Goal: Task Accomplishment & Management: Complete application form

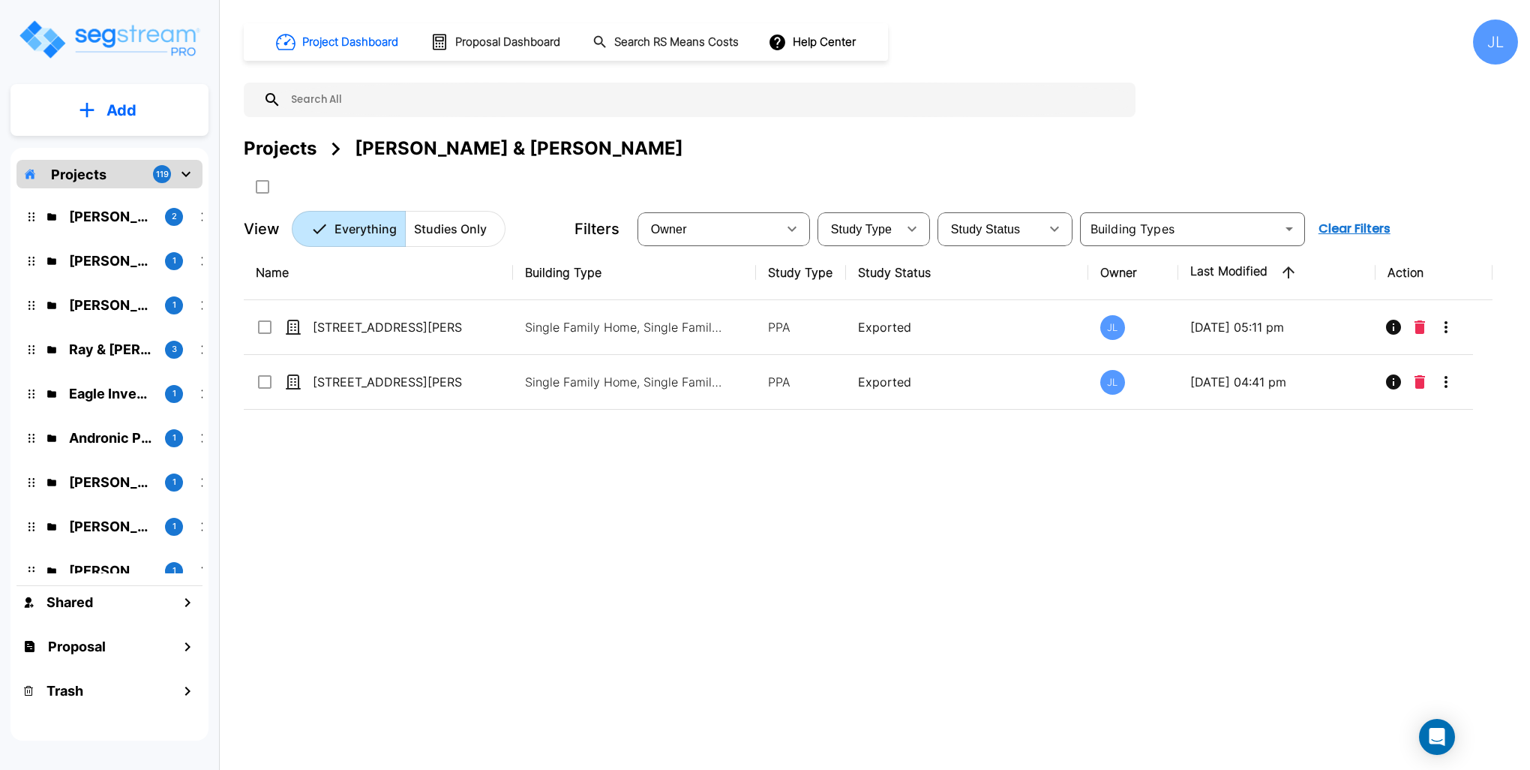
click at [125, 40] on img "mailbox folders" at bounding box center [109, 39] width 184 height 43
click at [305, 152] on div "Projects" at bounding box center [280, 148] width 73 height 27
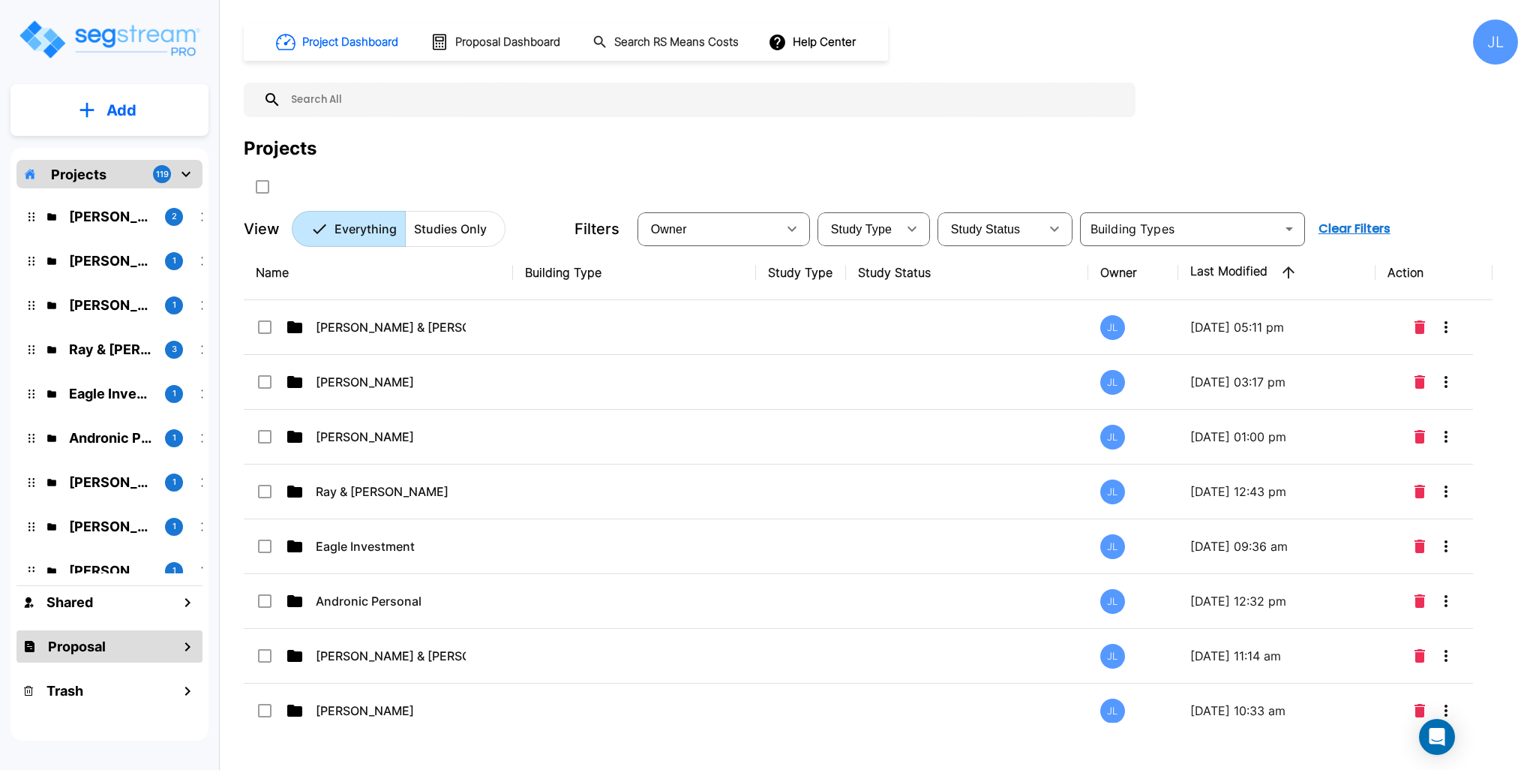
click at [82, 641] on h1 "Proposal" at bounding box center [77, 646] width 58 height 20
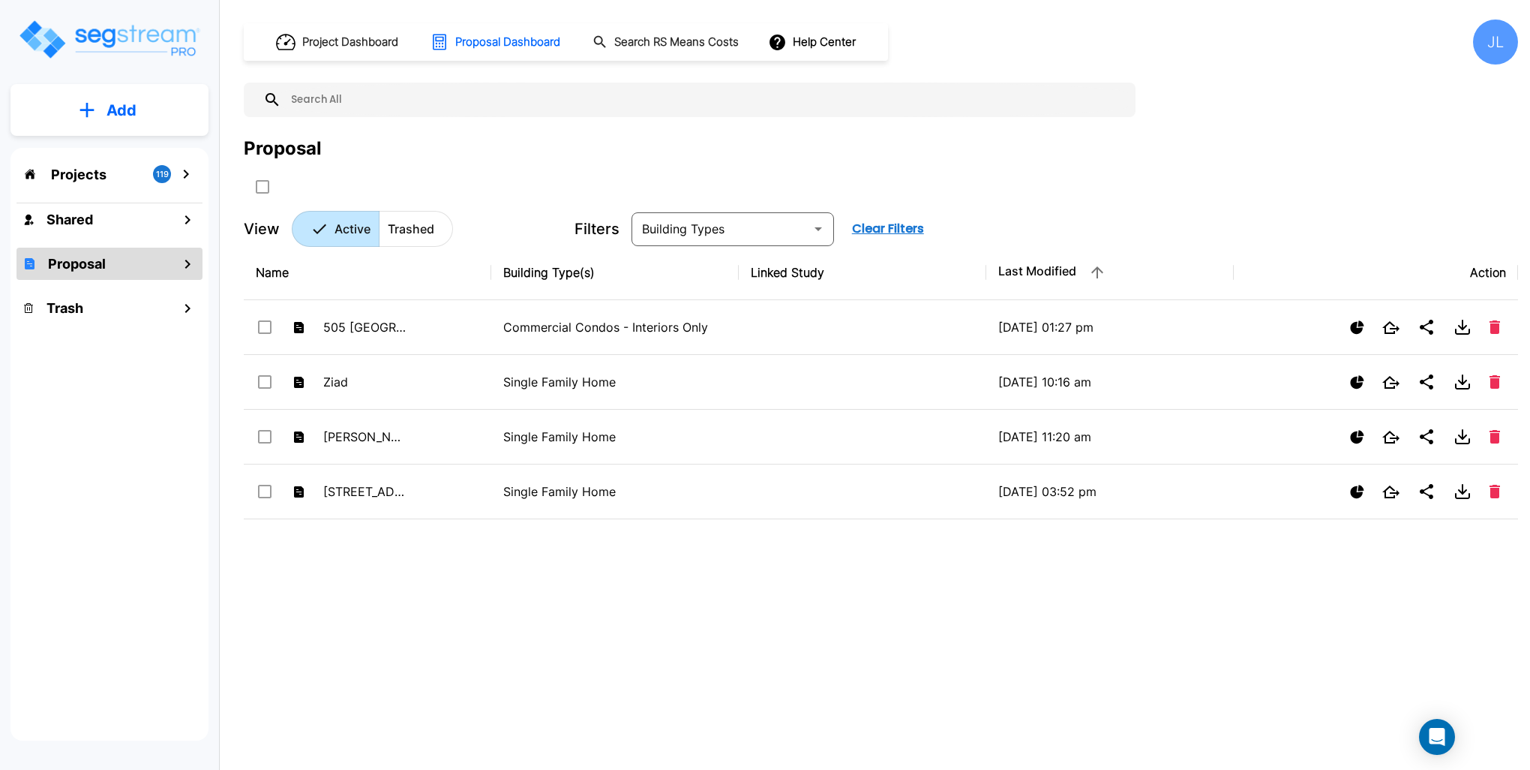
click at [104, 104] on button "Add" at bounding box center [110, 111] width 198 height 44
click at [122, 242] on p "Add Proposal" at bounding box center [118, 237] width 77 height 18
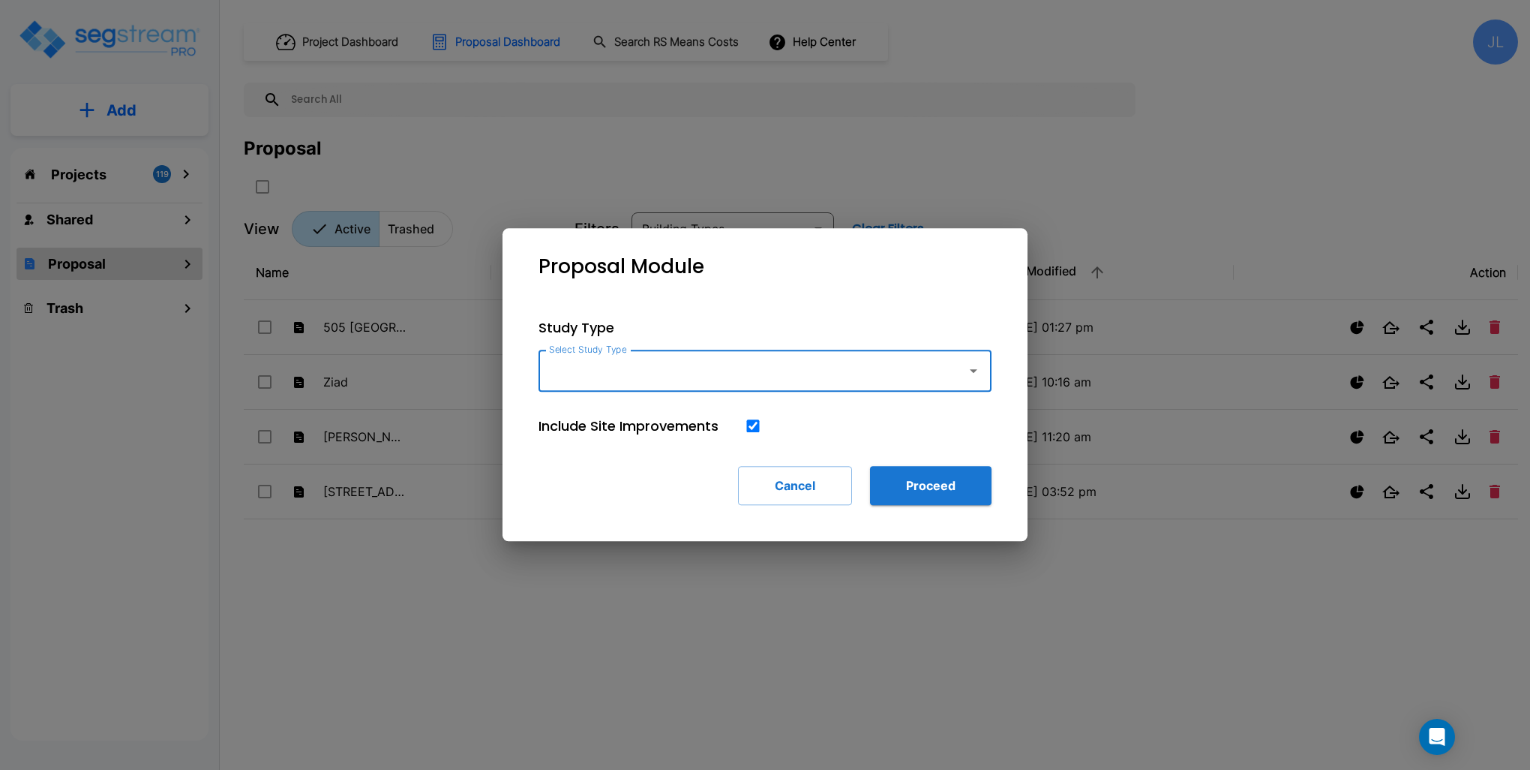
click at [618, 365] on input "Select Study Type" at bounding box center [748, 370] width 407 height 29
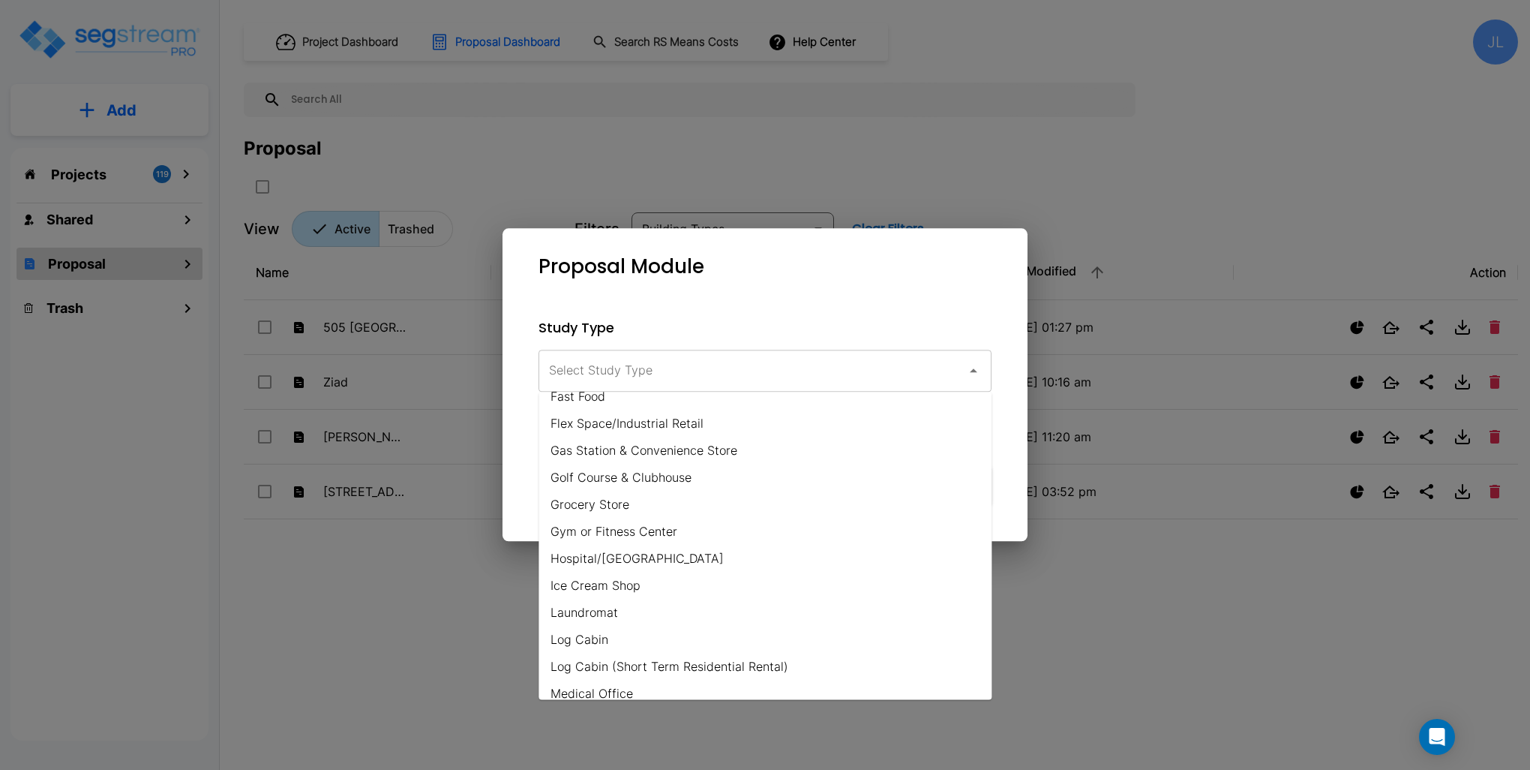
scroll to position [450, 0]
click at [607, 444] on li "Flex Space/Industrial Retail" at bounding box center [765, 447] width 453 height 27
type input "Flex Space/Industrial Retail"
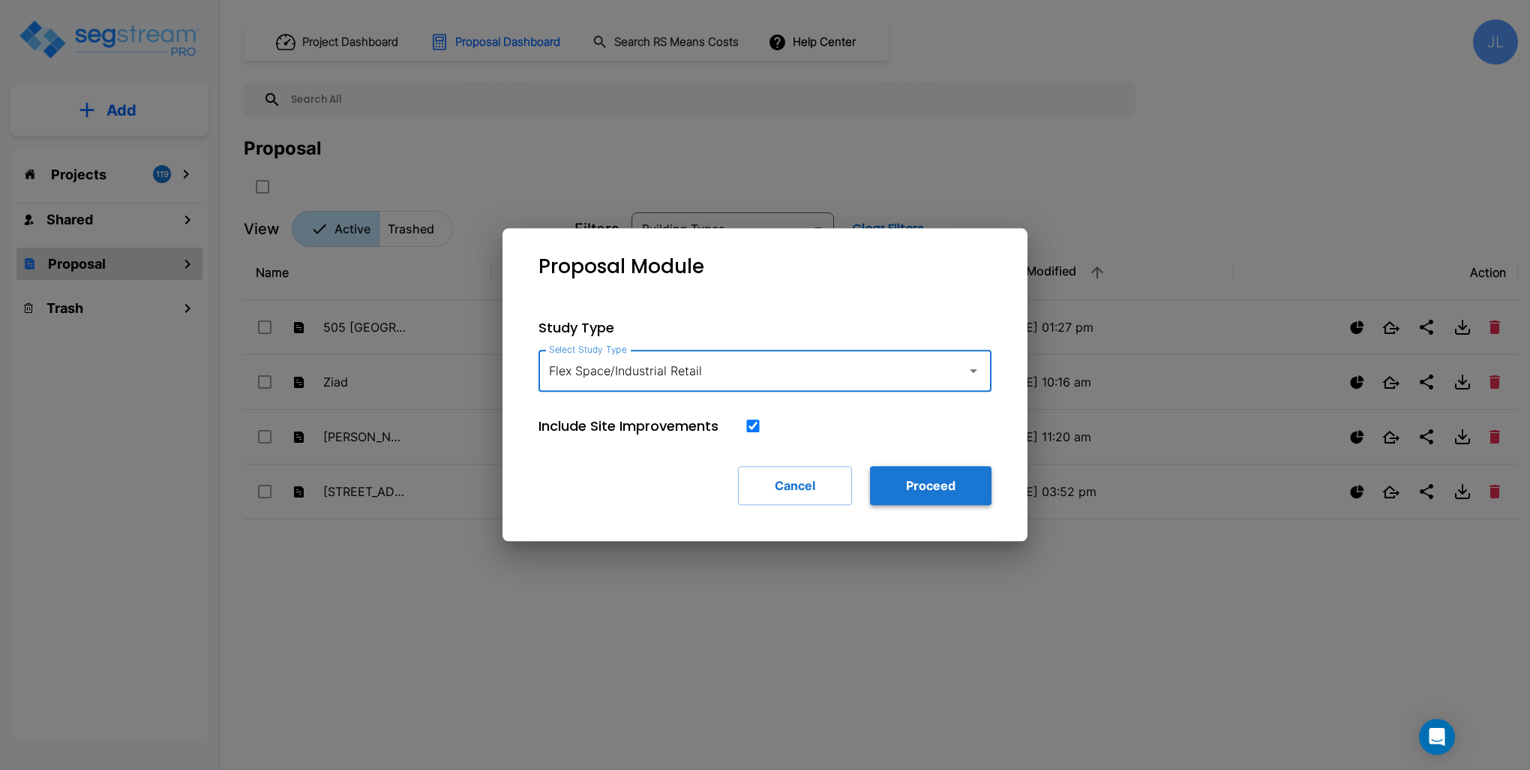
click at [913, 482] on button "Proceed" at bounding box center [931, 485] width 122 height 39
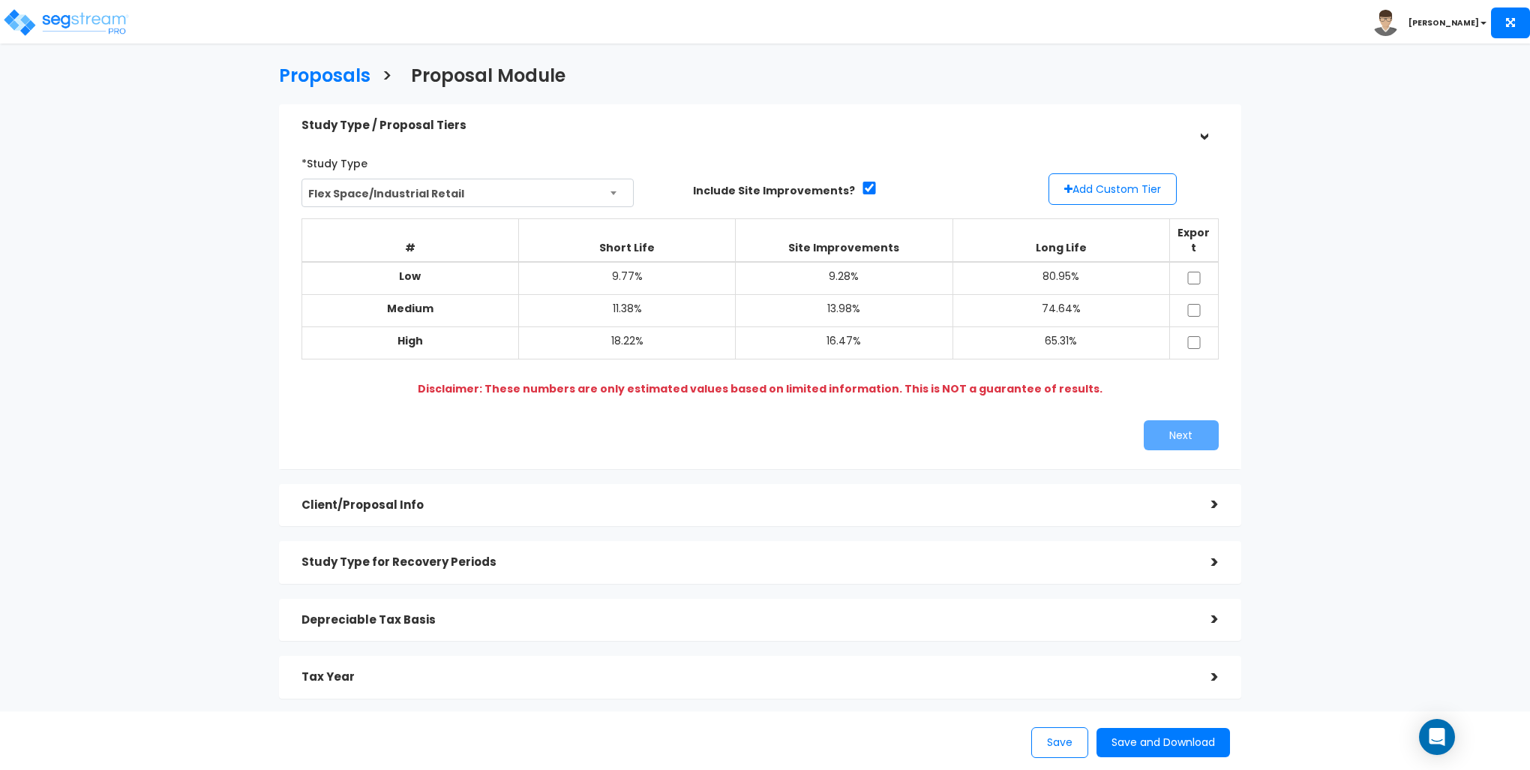
click at [555, 499] on h5 "Client/Proposal Info" at bounding box center [745, 505] width 887 height 13
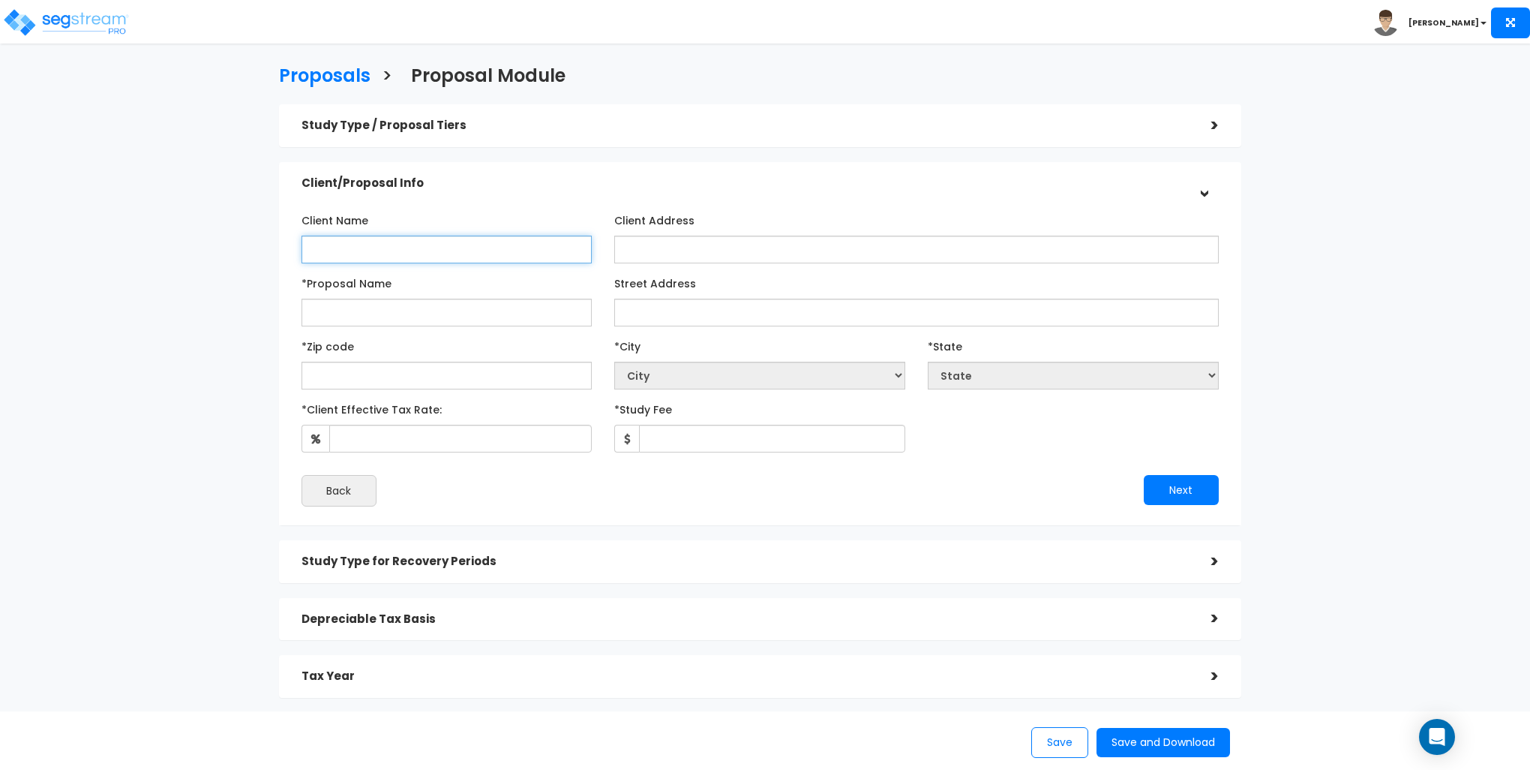
click at [369, 242] on input "Client Name" at bounding box center [447, 250] width 291 height 28
type input "[PERSON_NAME]"
type input "F"
type input "Friendship Drive LLC"
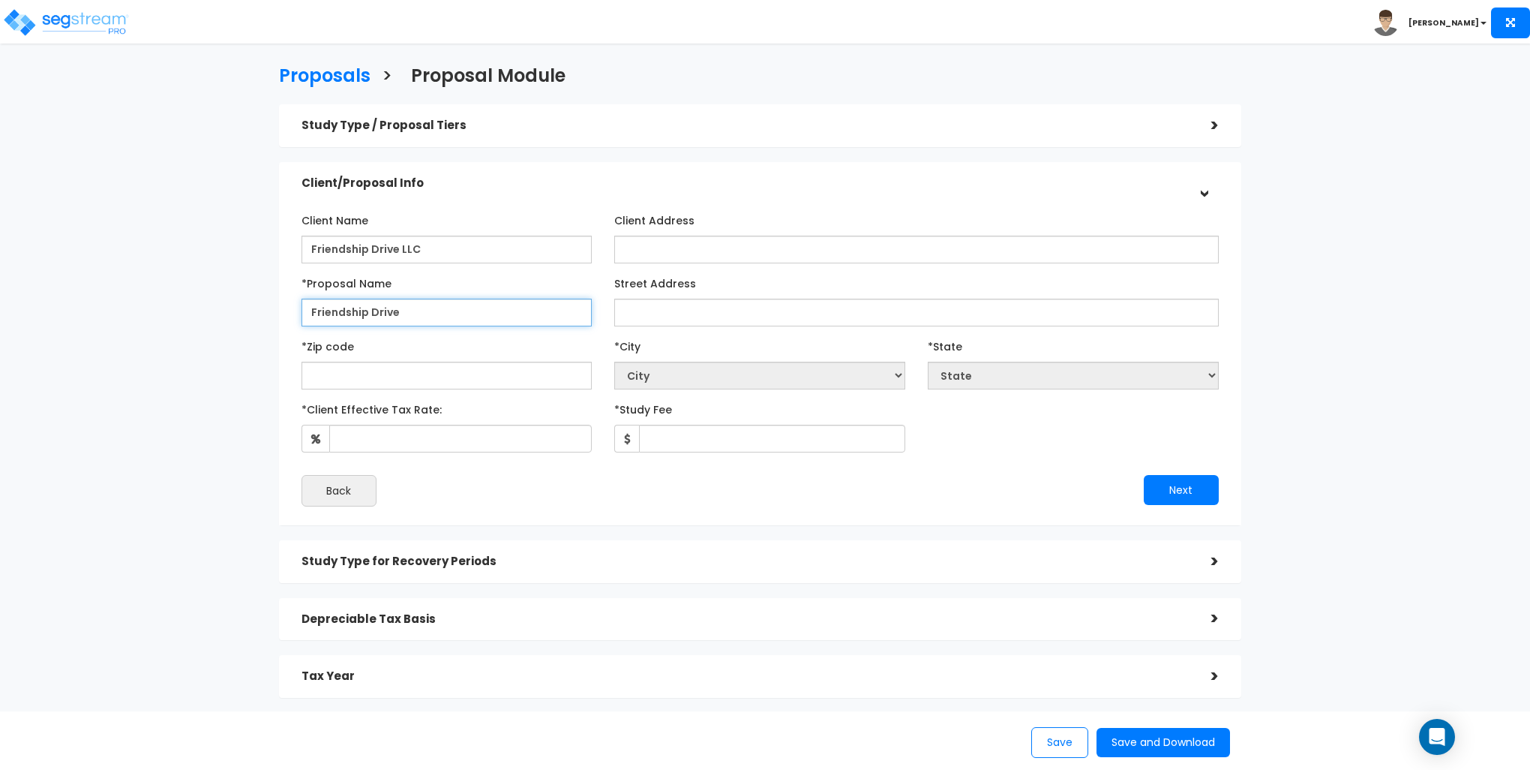
type input "Friendship Drive"
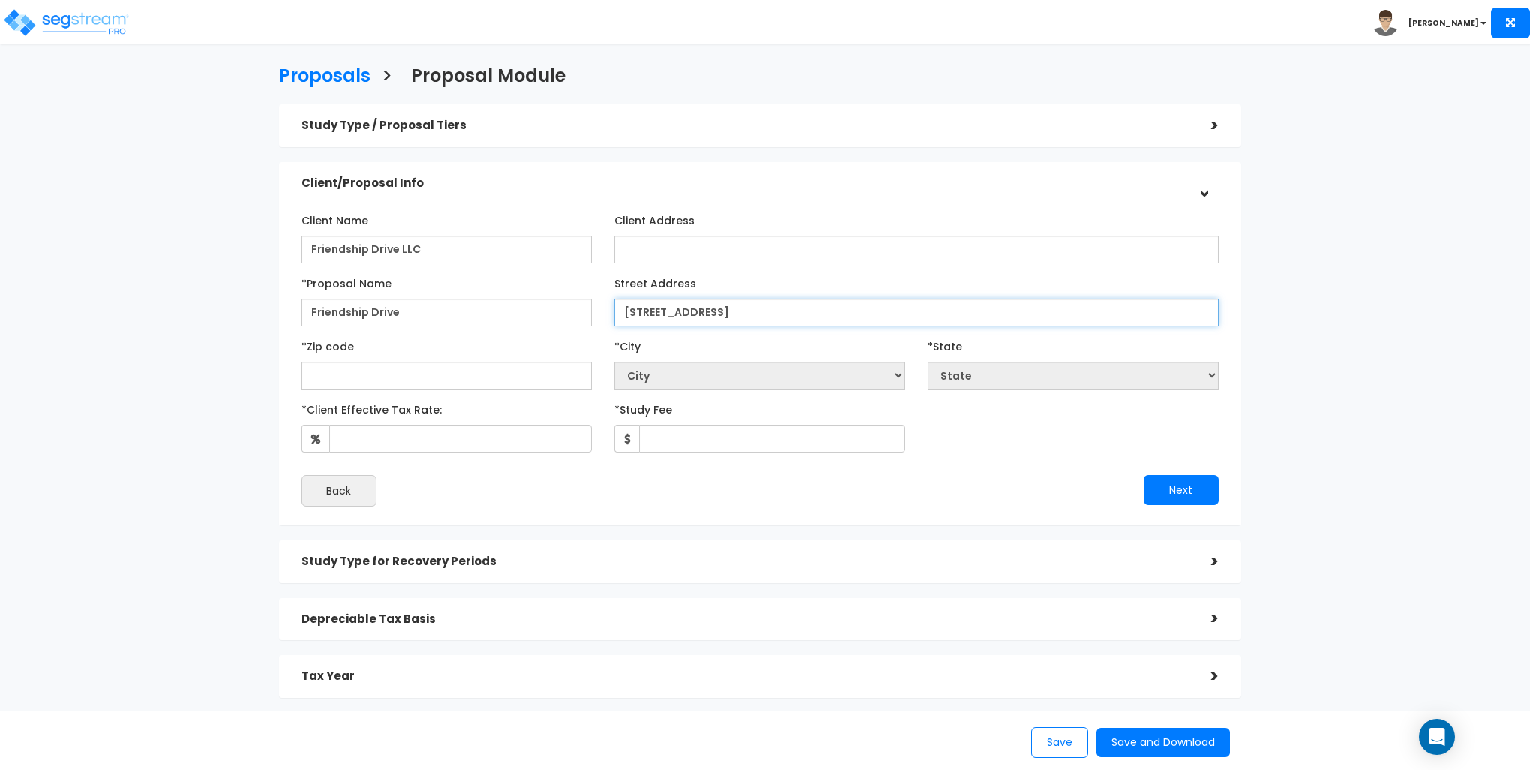
type input "[STREET_ADDRESS]"
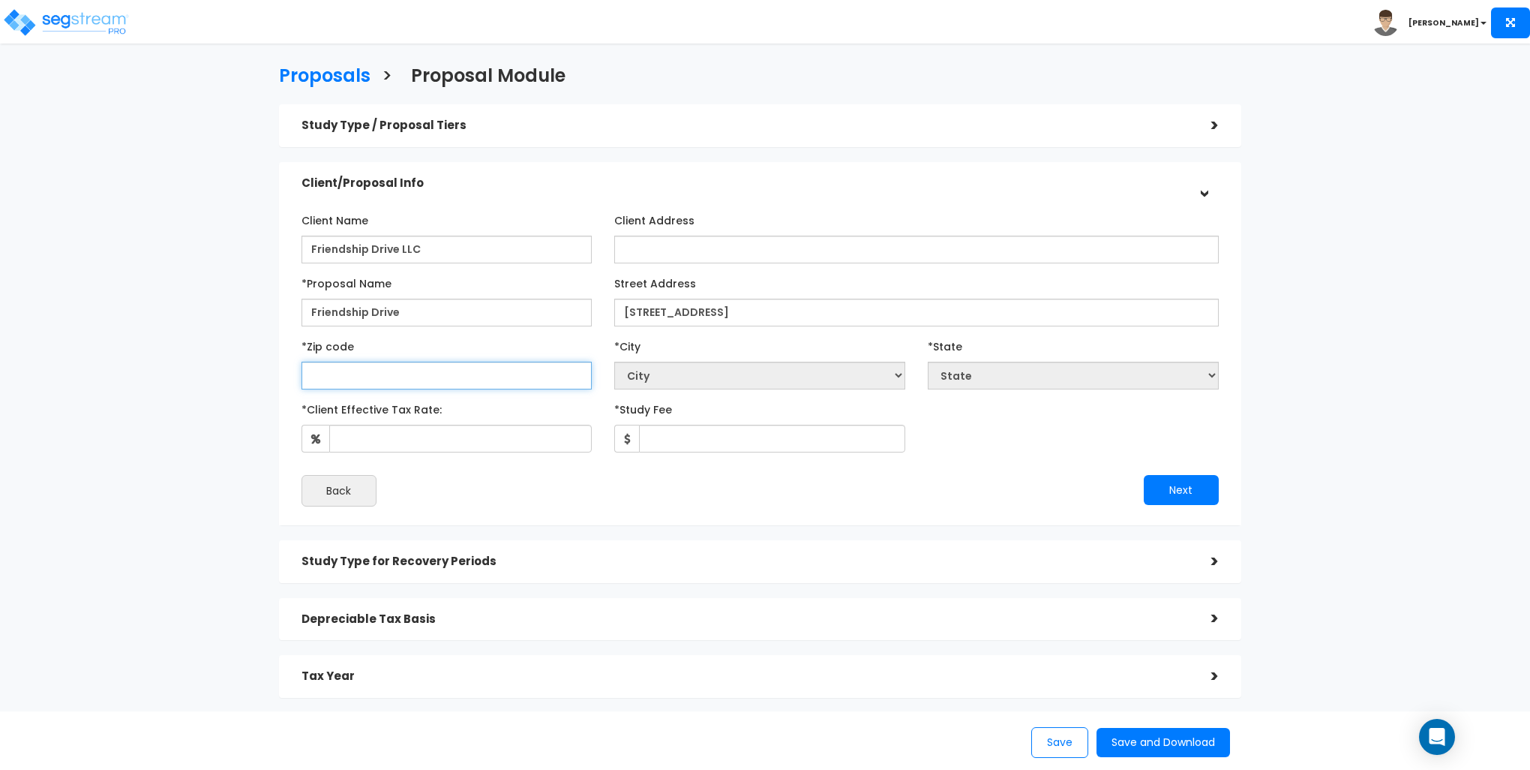
select select "National Average"
type input "2"
select select "DC"
type input "27"
select select "NC"
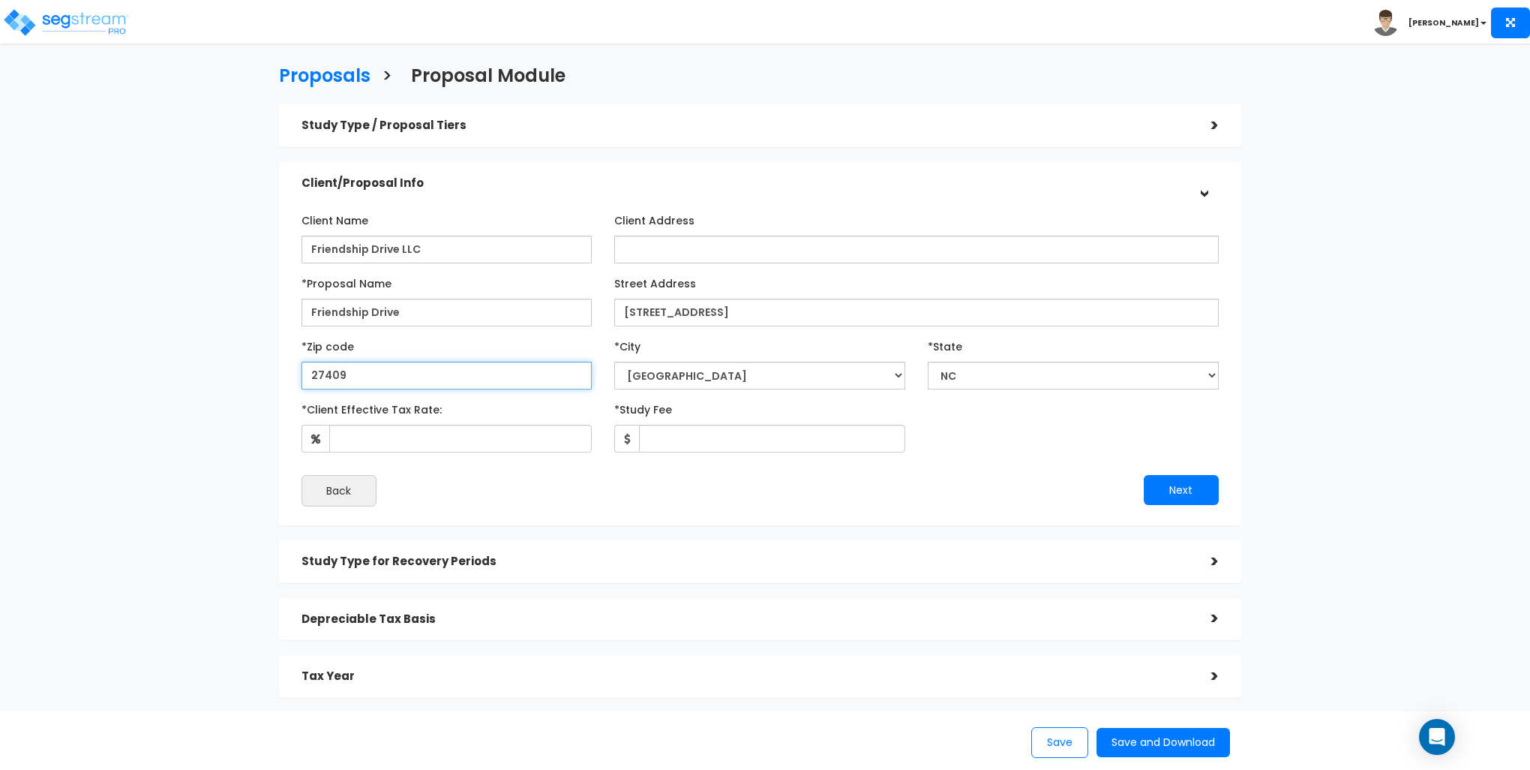
type input "27409"
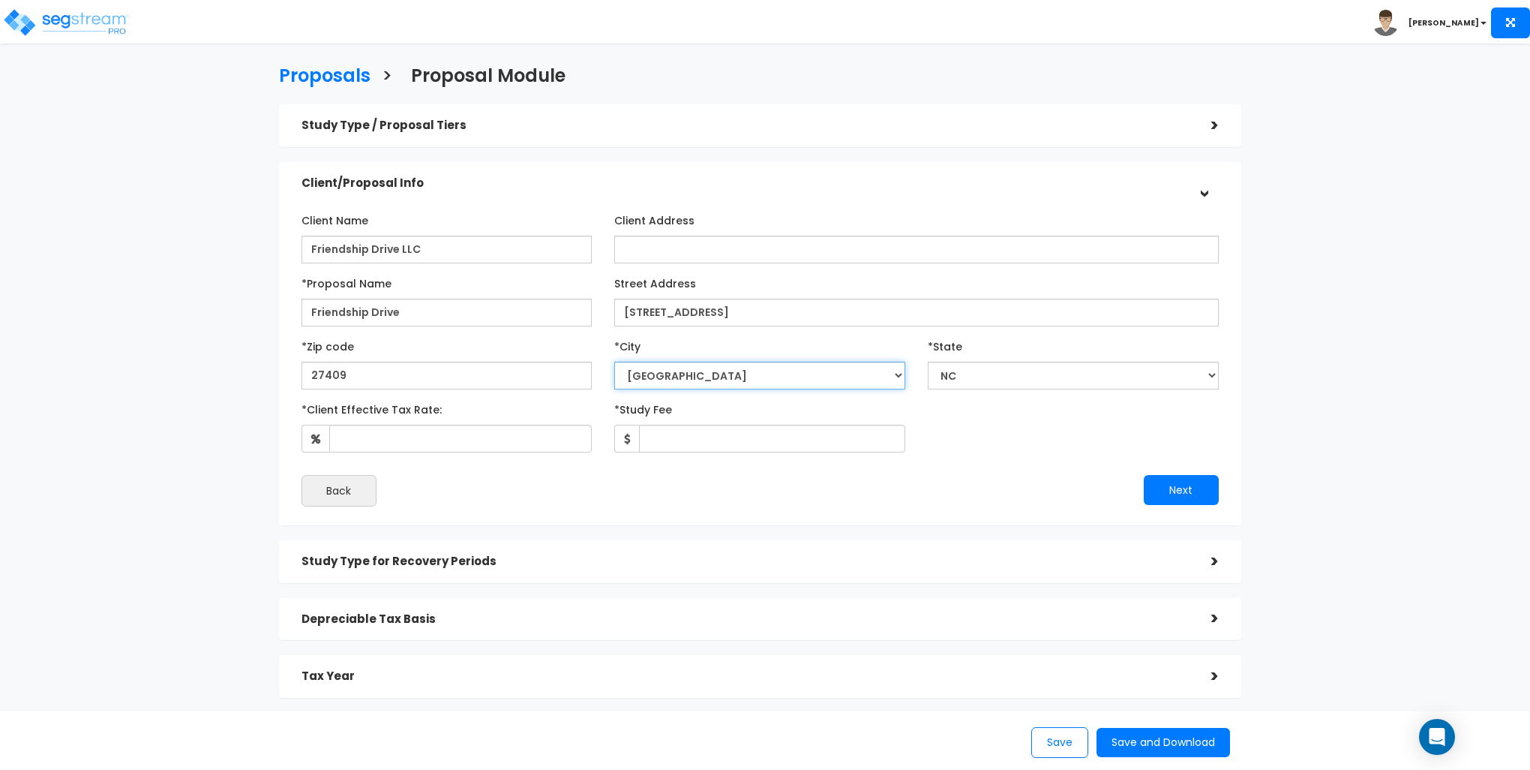
select select "[GEOGRAPHIC_DATA]"
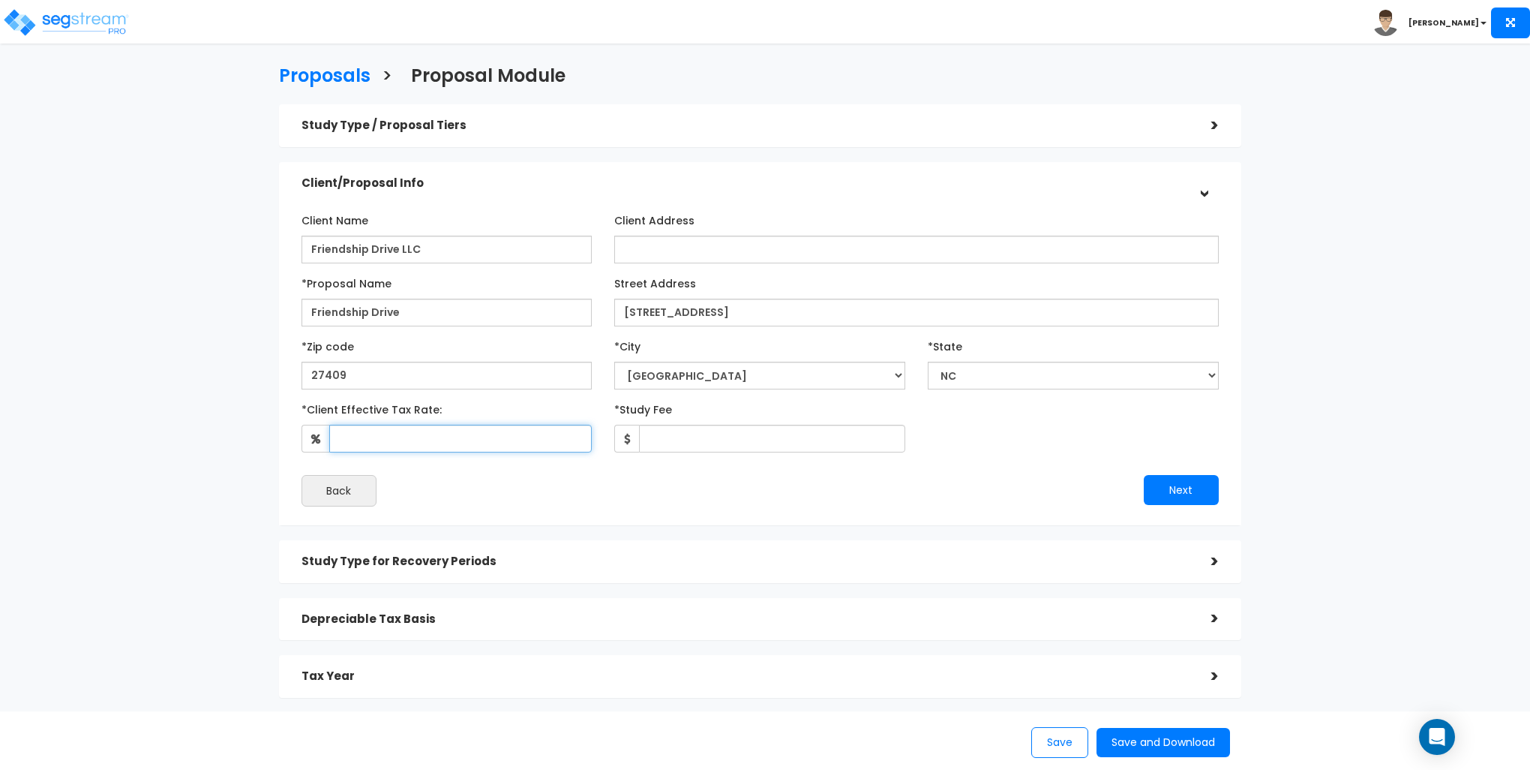
click at [377, 427] on input "*Client Effective Tax Rate:" at bounding box center [460, 439] width 263 height 28
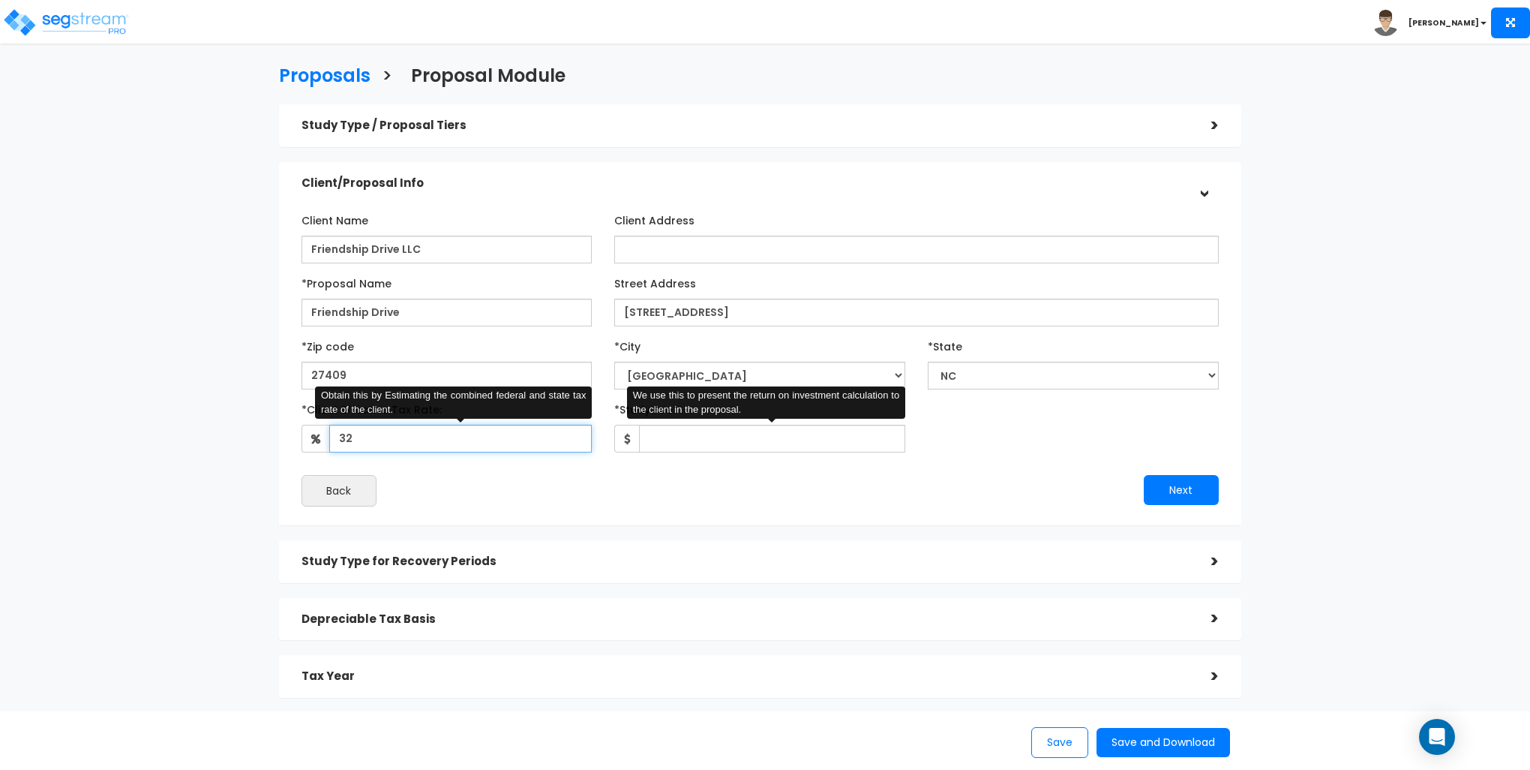
type input "32"
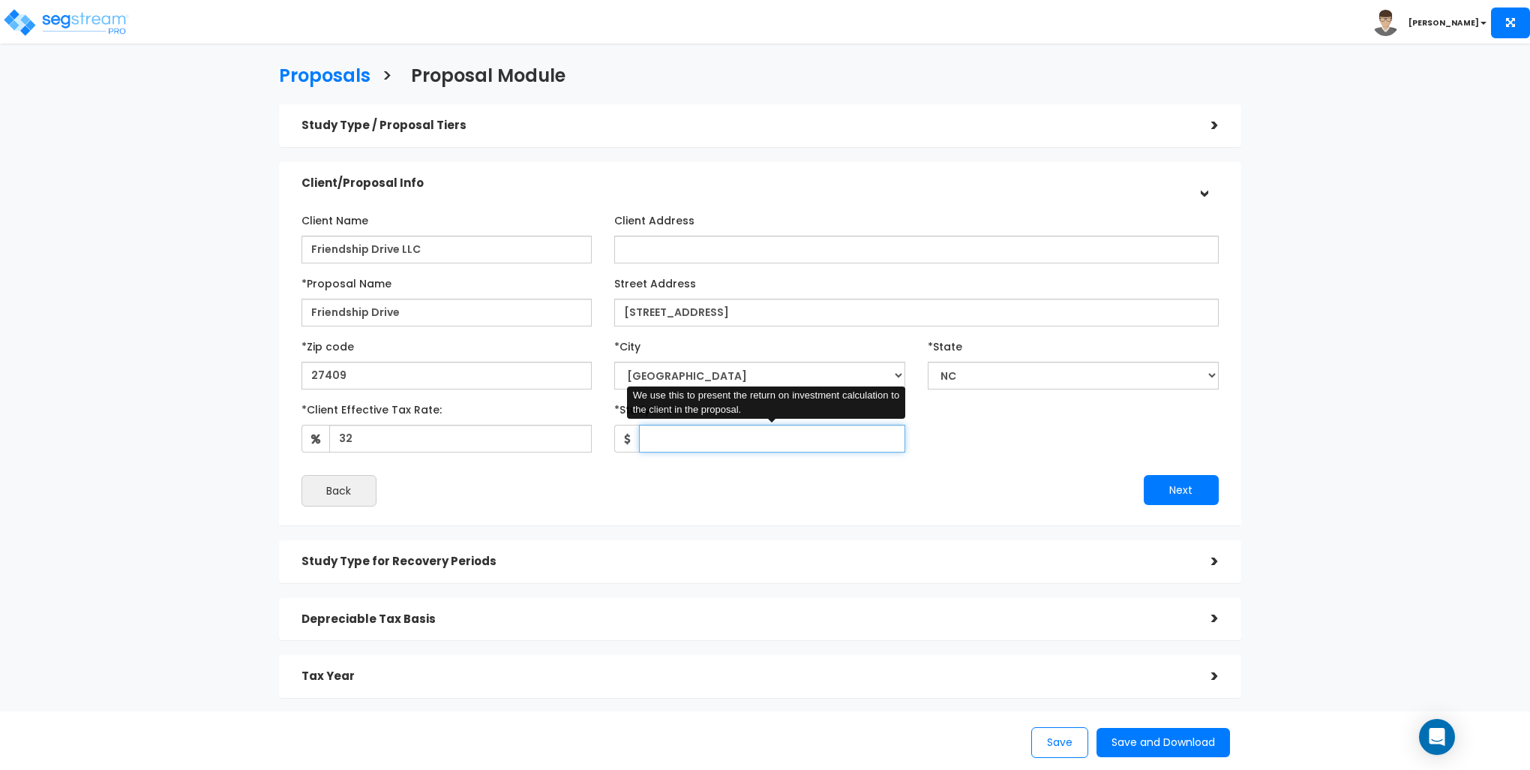
click at [765, 446] on input "*Study Fee" at bounding box center [772, 439] width 266 height 28
type input "10,000"
click at [557, 562] on h5 "Study Type for Recovery Periods" at bounding box center [745, 561] width 887 height 13
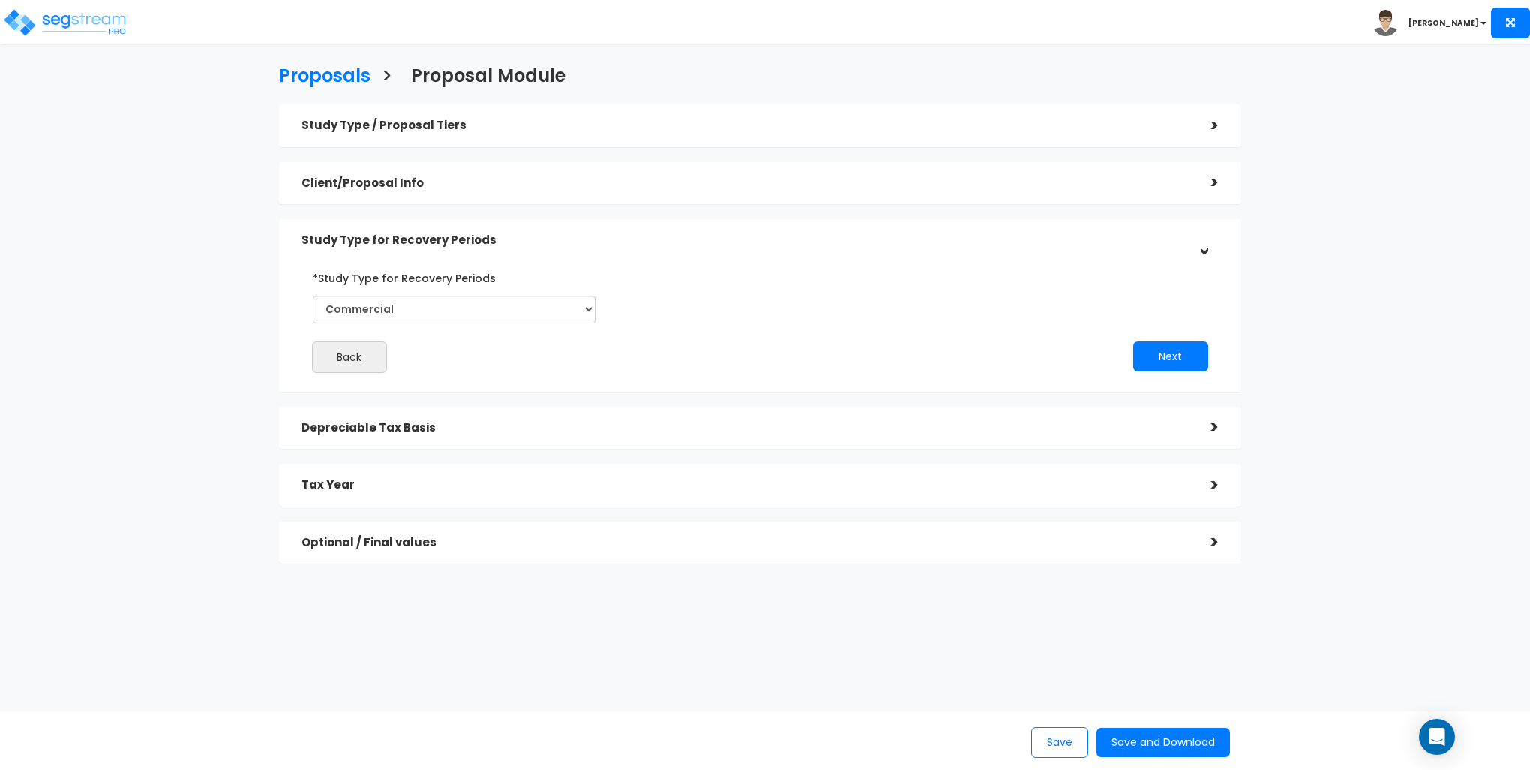
click at [429, 425] on h5 "Depreciable Tax Basis" at bounding box center [745, 428] width 887 height 13
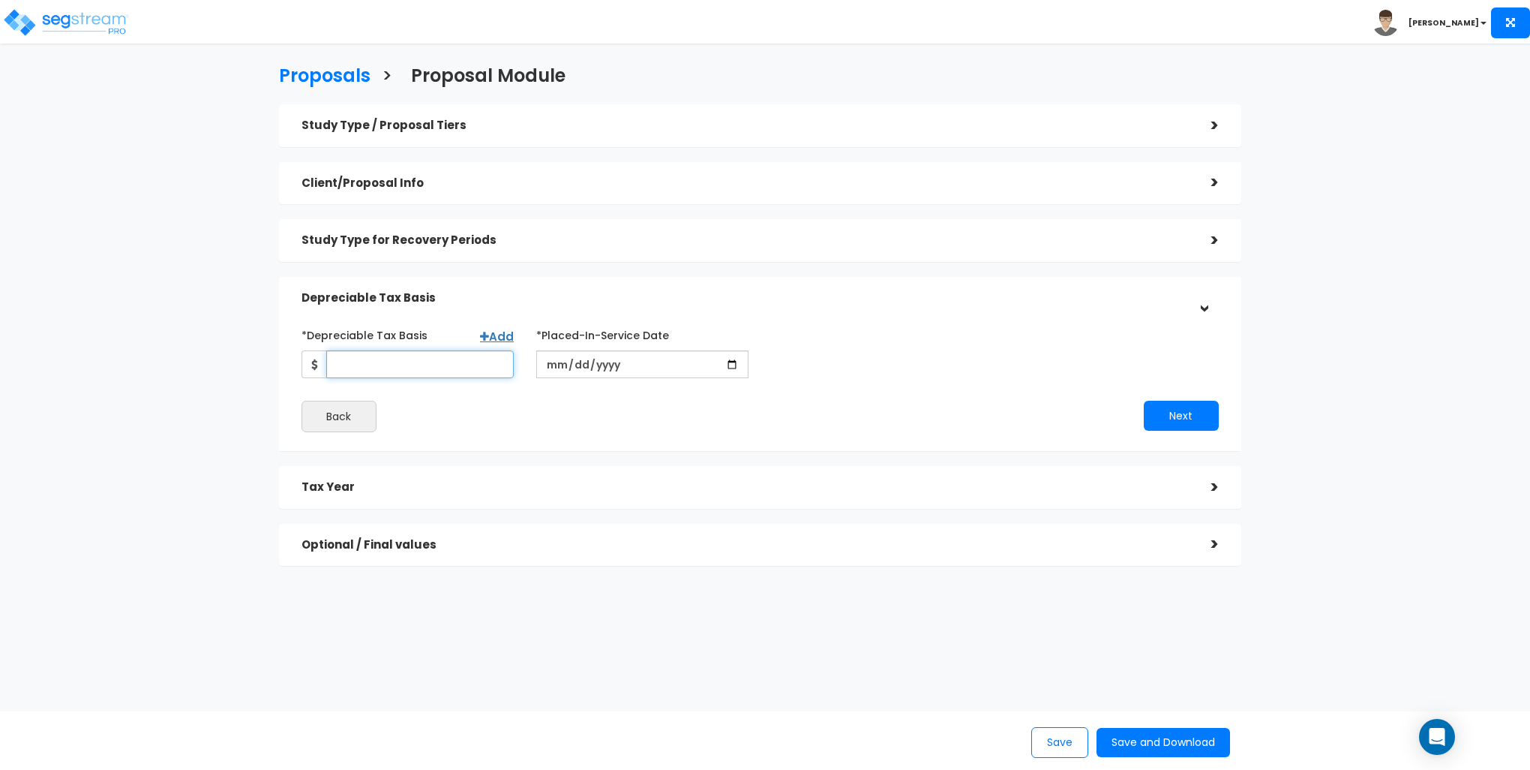
click at [372, 368] on input "*Depreciable Tax Basis" at bounding box center [420, 364] width 188 height 28
click at [413, 362] on input "*Depreciable Tax Basis" at bounding box center [420, 364] width 188 height 28
type input "1,720,351"
click at [567, 363] on input "date" at bounding box center [642, 364] width 212 height 28
click at [557, 363] on input "date" at bounding box center [642, 364] width 212 height 28
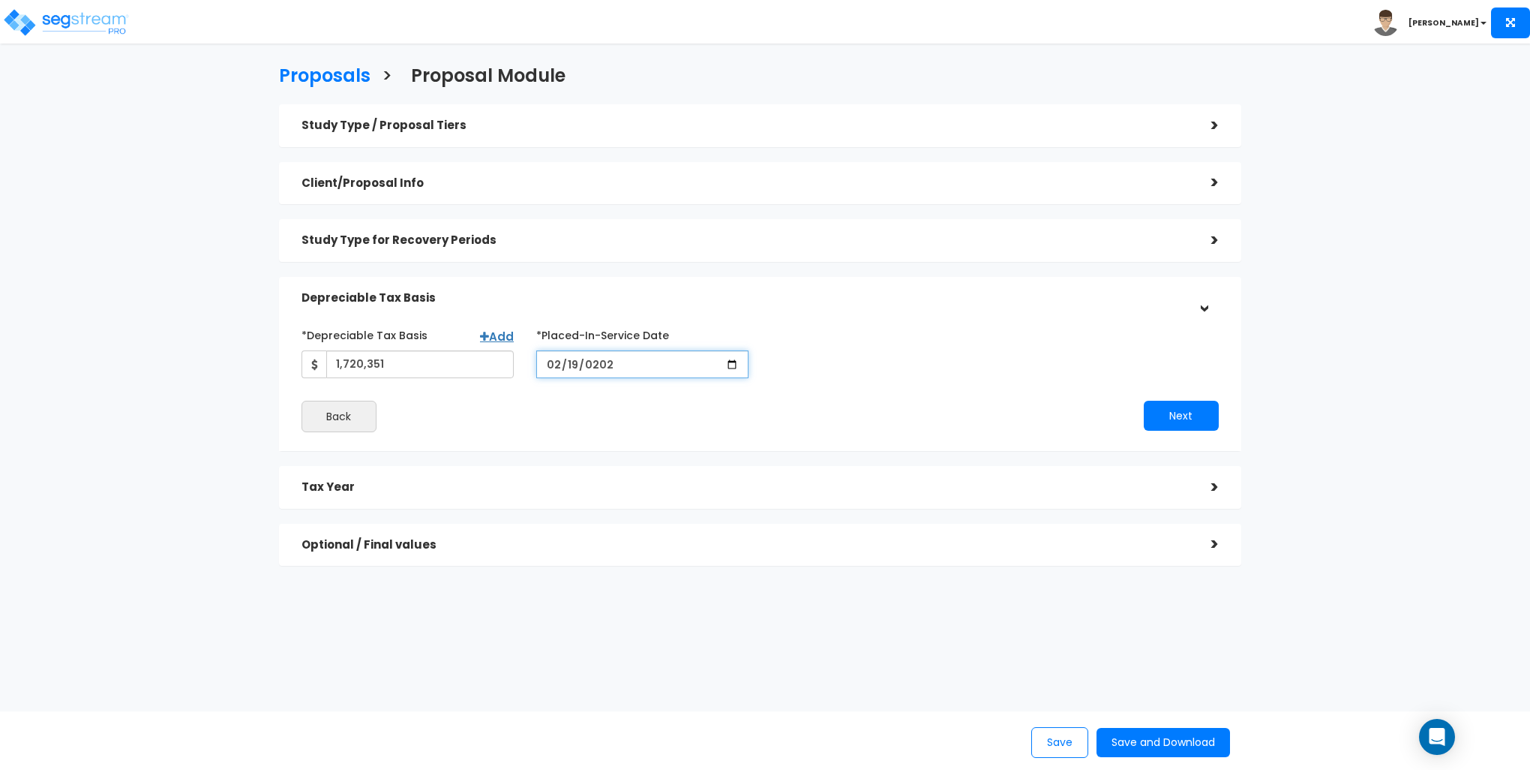
type input "[DATE]"
click at [1184, 422] on button "Next" at bounding box center [1181, 416] width 75 height 30
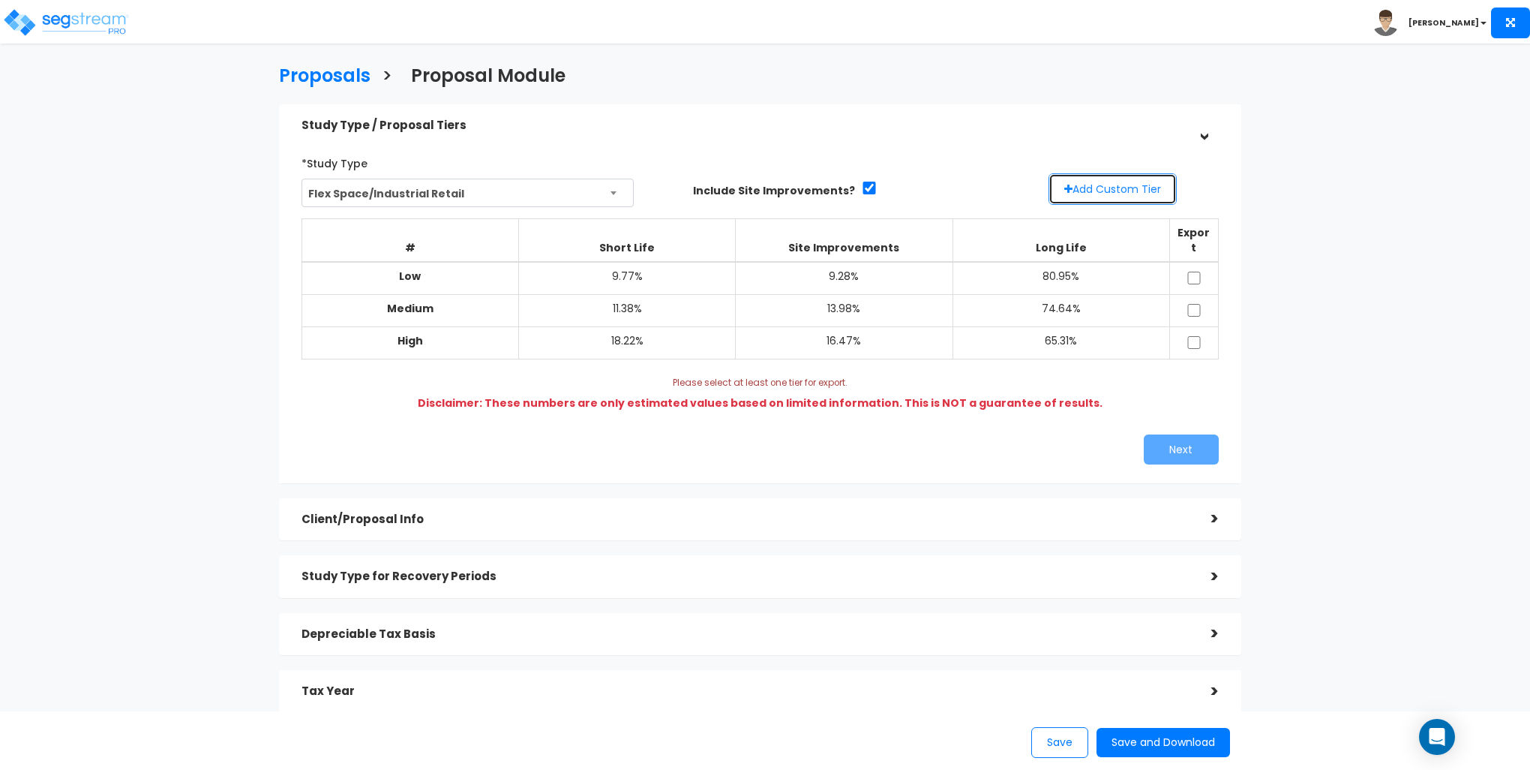
click at [1113, 182] on button "Add Custom Tier" at bounding box center [1113, 189] width 128 height 32
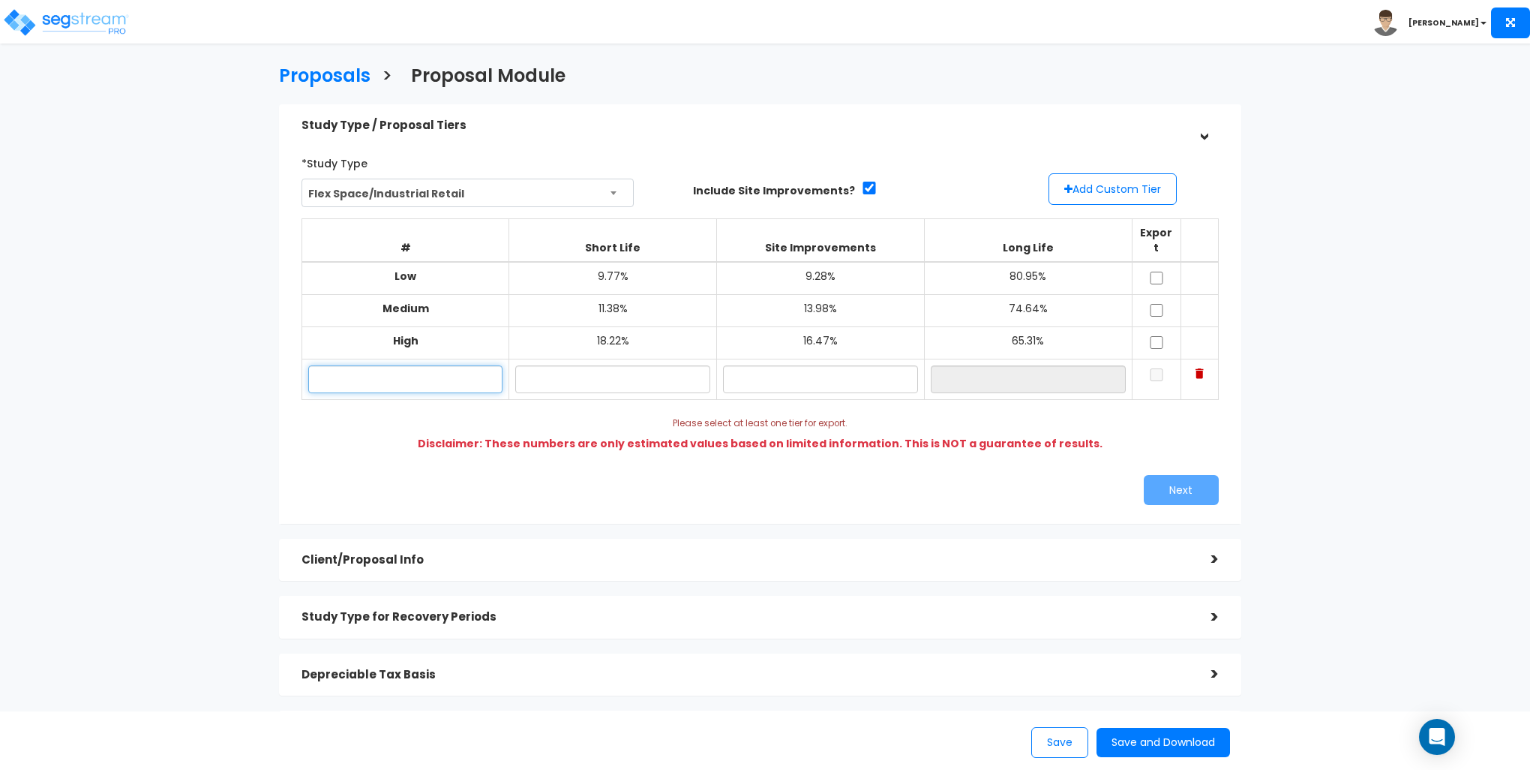
click at [422, 366] on input "text" at bounding box center [405, 379] width 195 height 28
type input "Apex"
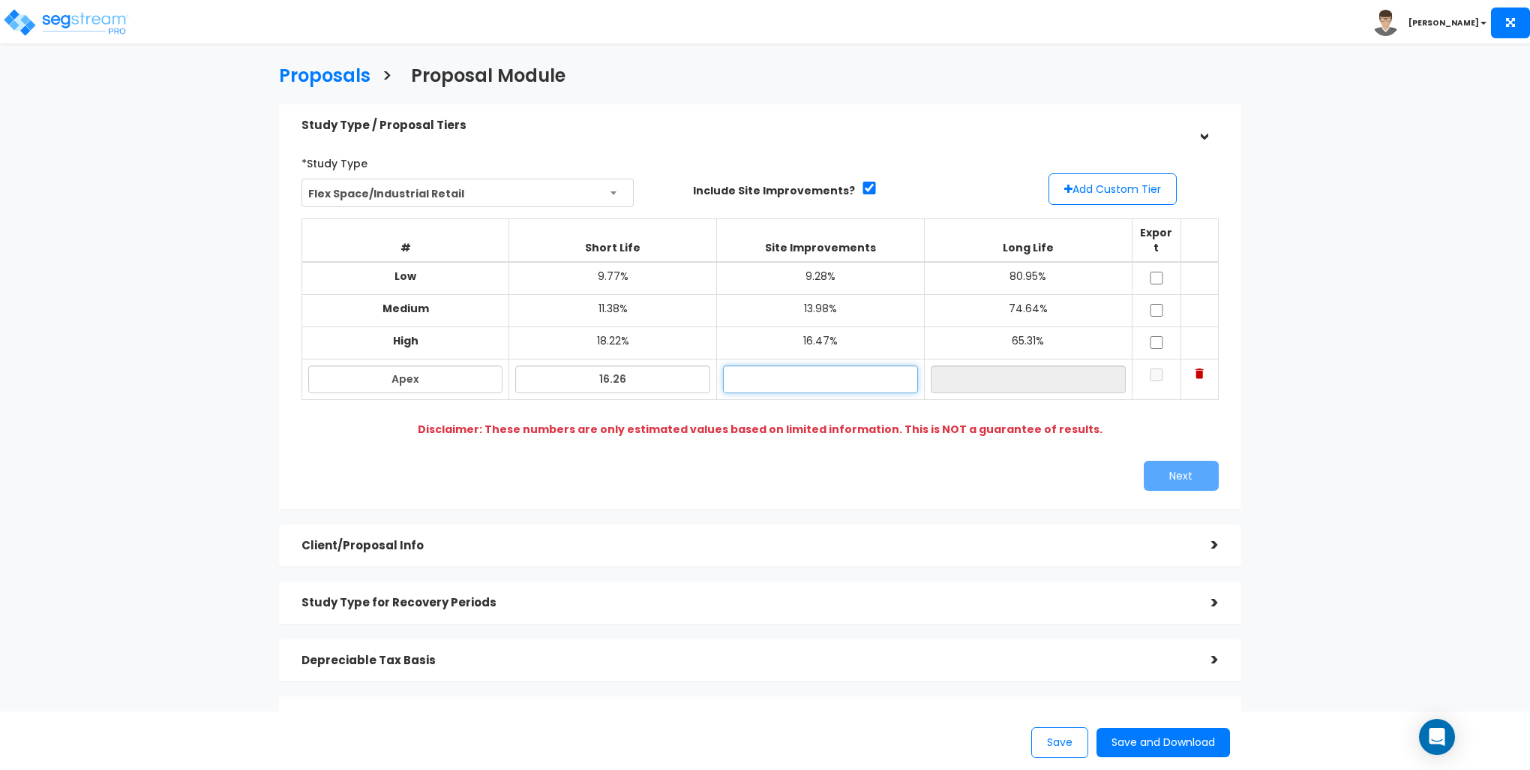
type input "16.26%"
type input "14.22%"
type input "69.52%"
click at [1008, 371] on input "69.52%" at bounding box center [1028, 379] width 195 height 28
click at [1160, 336] on input "checkbox" at bounding box center [1156, 342] width 15 height 13
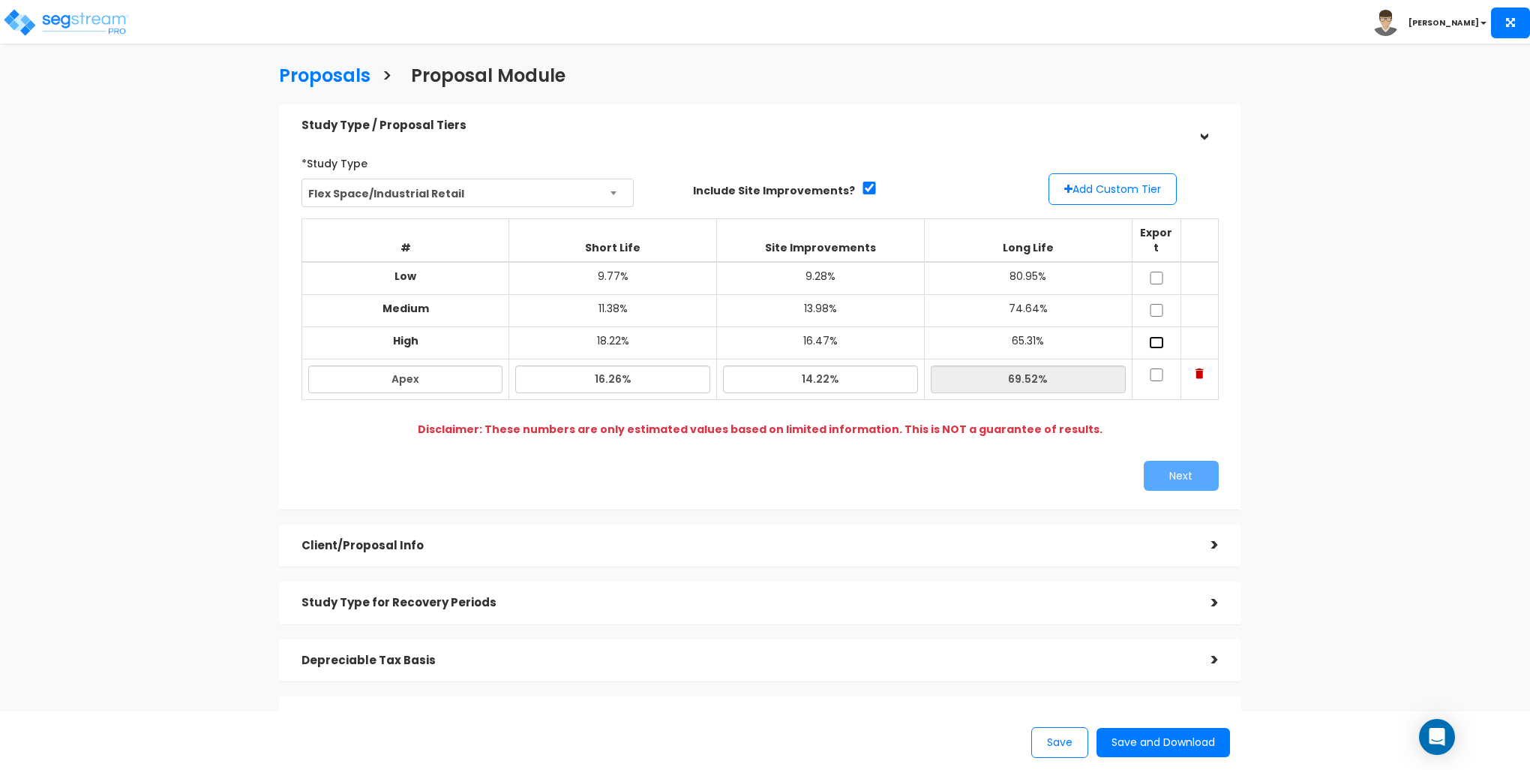
checkbox input "true"
click at [1156, 368] on input "checkbox" at bounding box center [1156, 374] width 15 height 13
checkbox input "true"
click at [1183, 461] on button "Next" at bounding box center [1181, 476] width 75 height 30
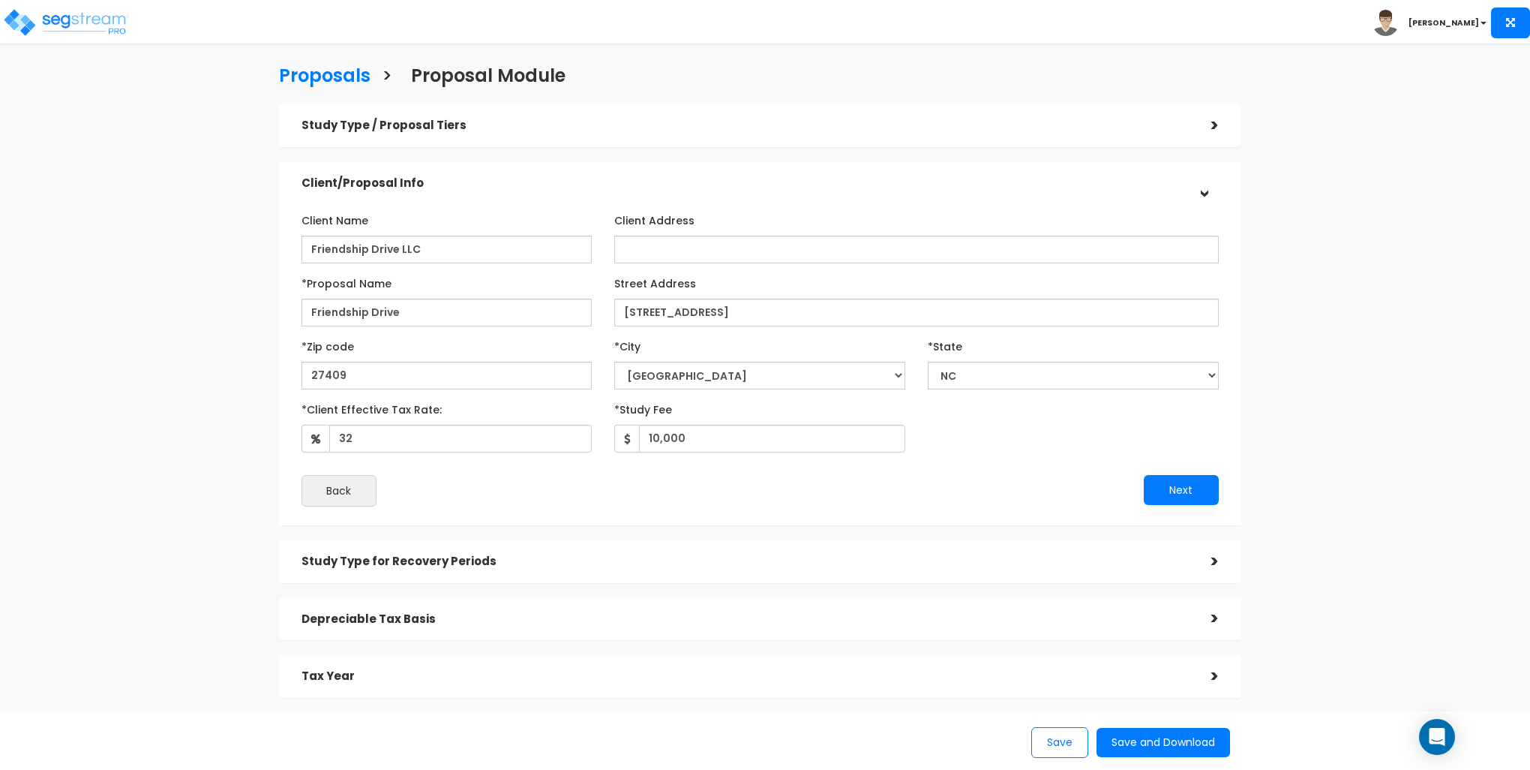
scroll to position [75, 0]
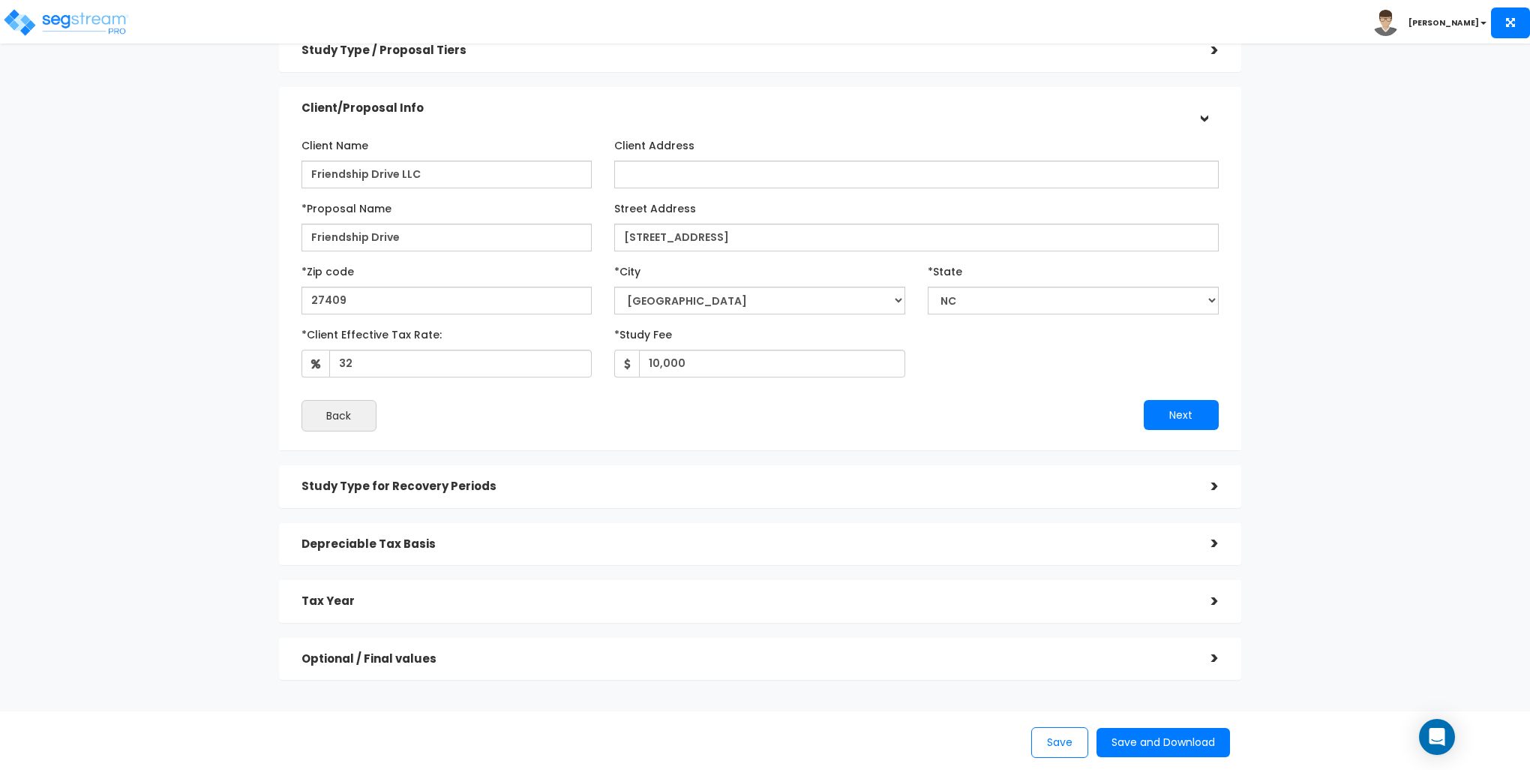
click at [822, 603] on h5 "Tax Year" at bounding box center [745, 601] width 887 height 13
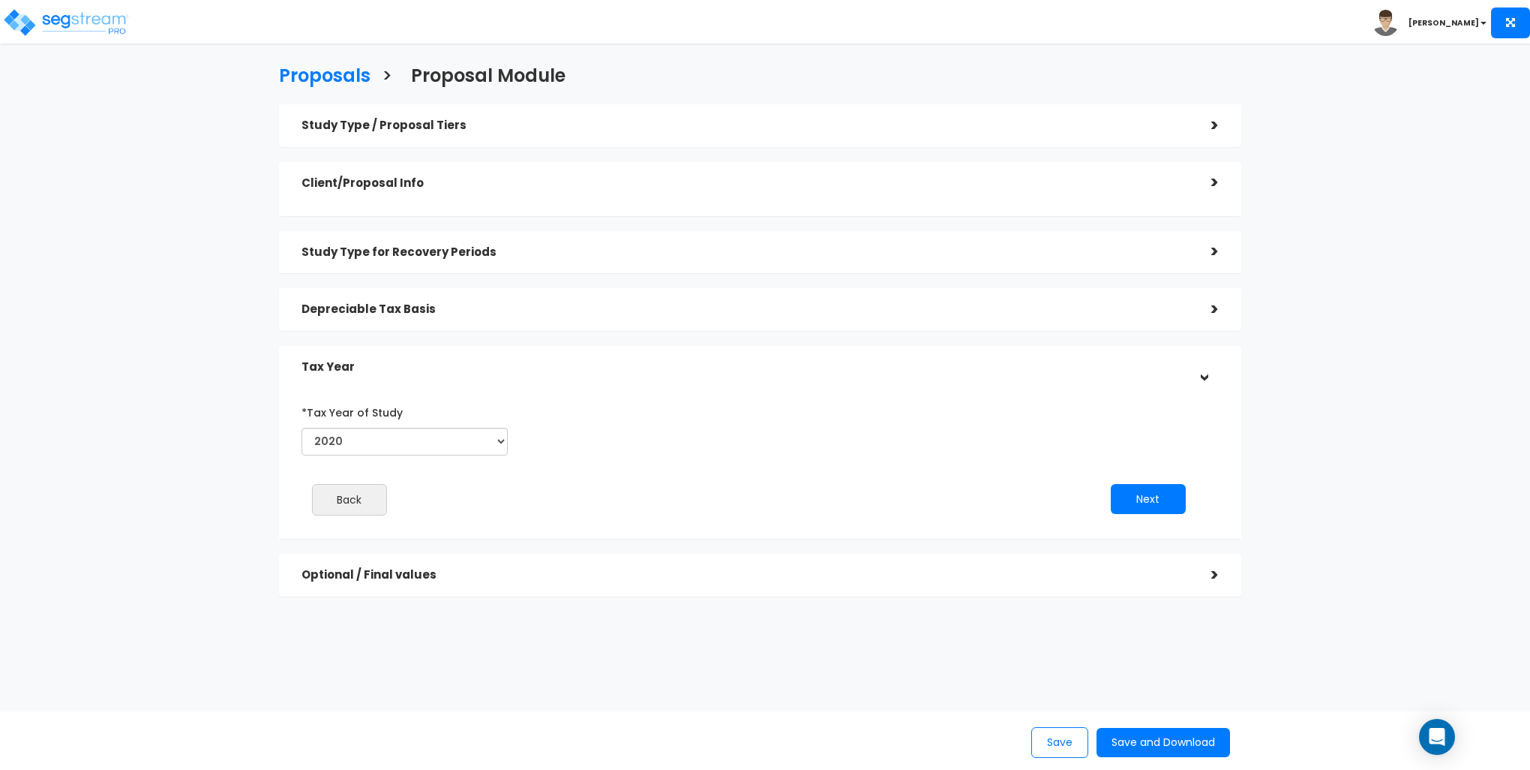
scroll to position [0, 0]
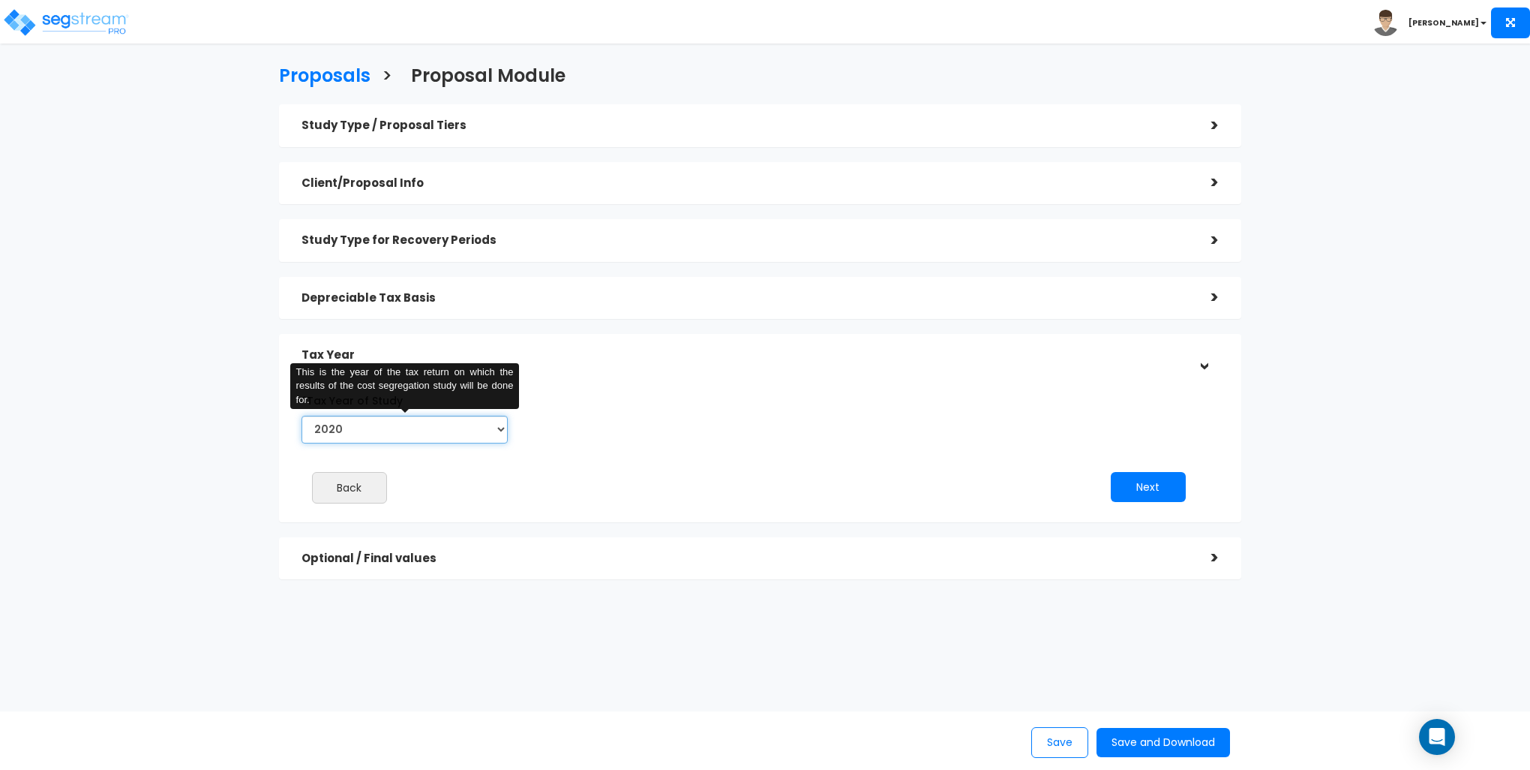
click at [432, 432] on select "2020 2021 2022 2023 2024 2025 2026" at bounding box center [405, 430] width 207 height 28
select select "2025"
click at [302, 416] on select "2020 2021 2022 2023 2024 2025 2026" at bounding box center [405, 430] width 207 height 28
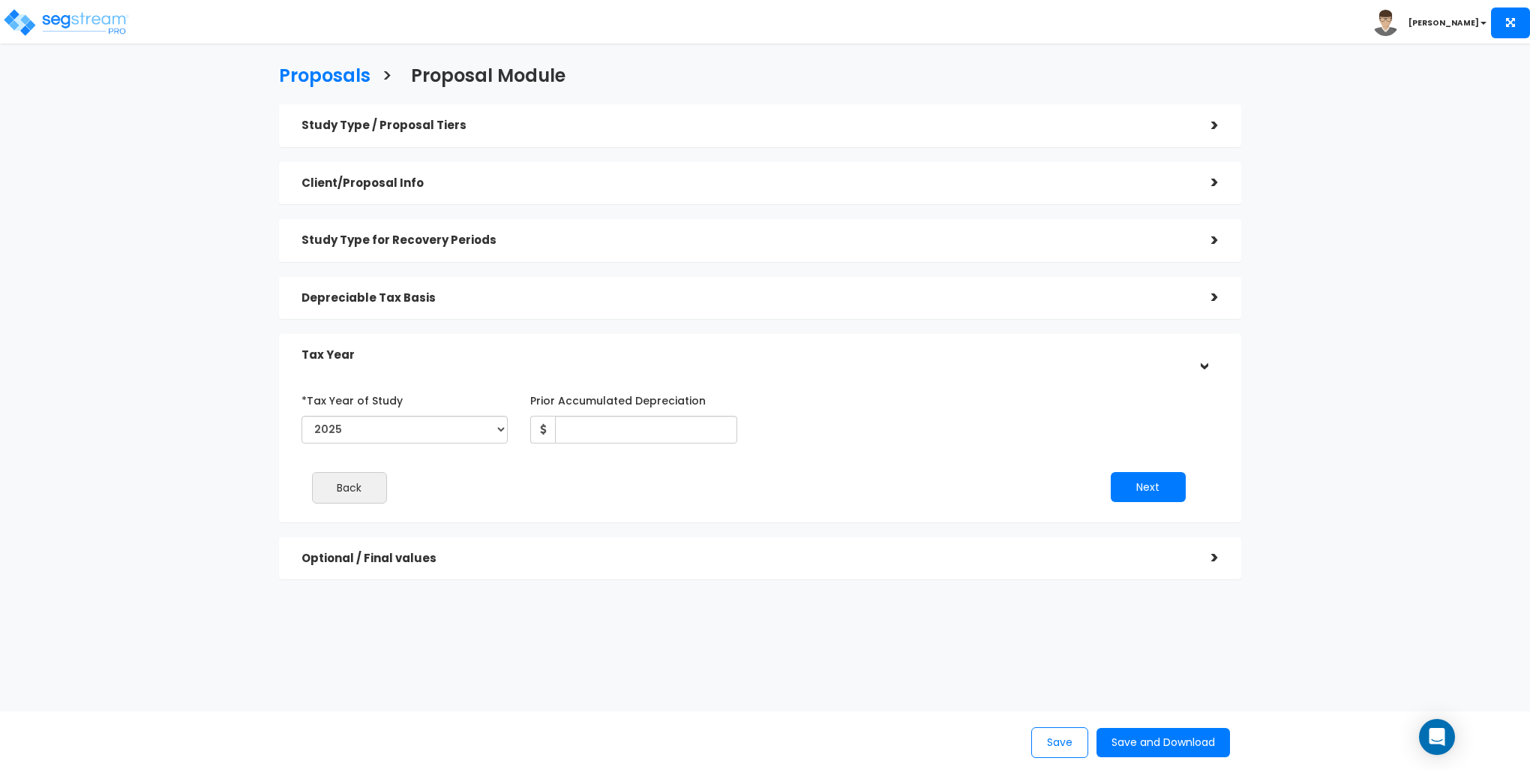
click at [377, 296] on h5 "Depreciable Tax Basis" at bounding box center [745, 298] width 887 height 13
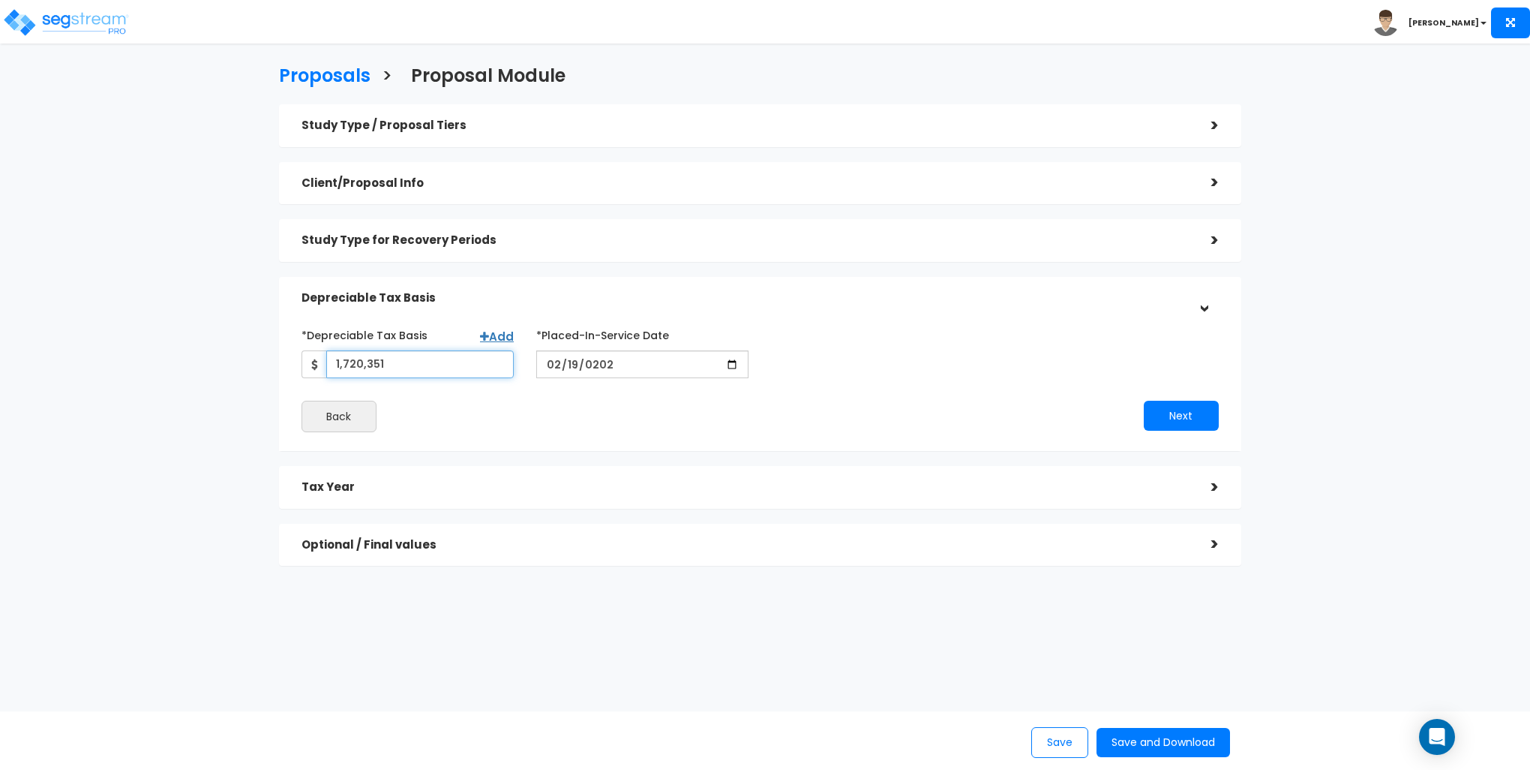
click at [395, 365] on input "1,720,351" at bounding box center [420, 364] width 188 height 28
type input "1,991,296"
click at [367, 492] on h5 "Tax Year" at bounding box center [745, 487] width 887 height 13
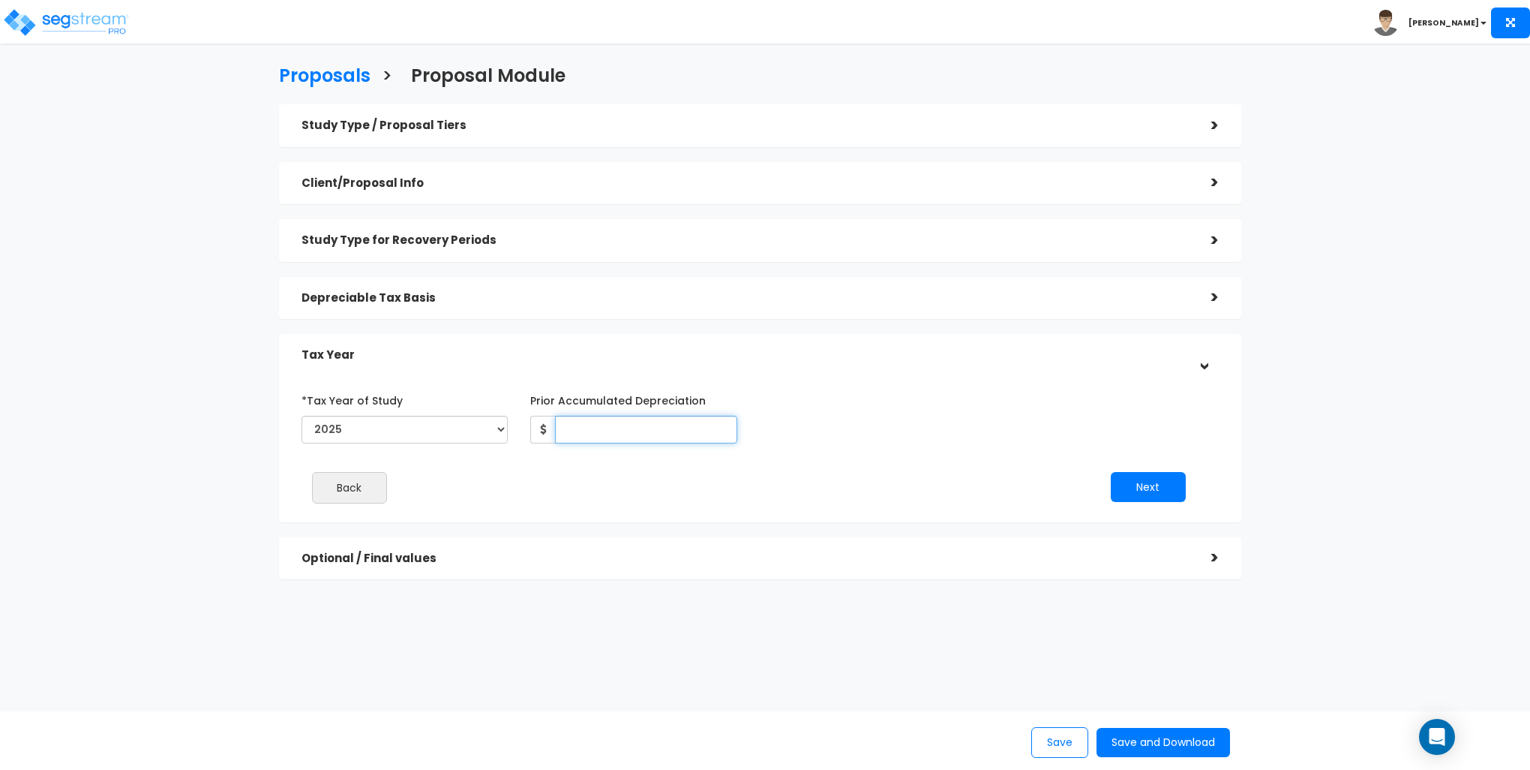
click at [627, 428] on input "Prior Accumulated Depreciation" at bounding box center [646, 430] width 182 height 28
click at [617, 428] on input "Prior Accumulated Depreciation" at bounding box center [646, 430] width 182 height 28
type input "270,945"
click at [1149, 488] on button "Next" at bounding box center [1148, 487] width 75 height 30
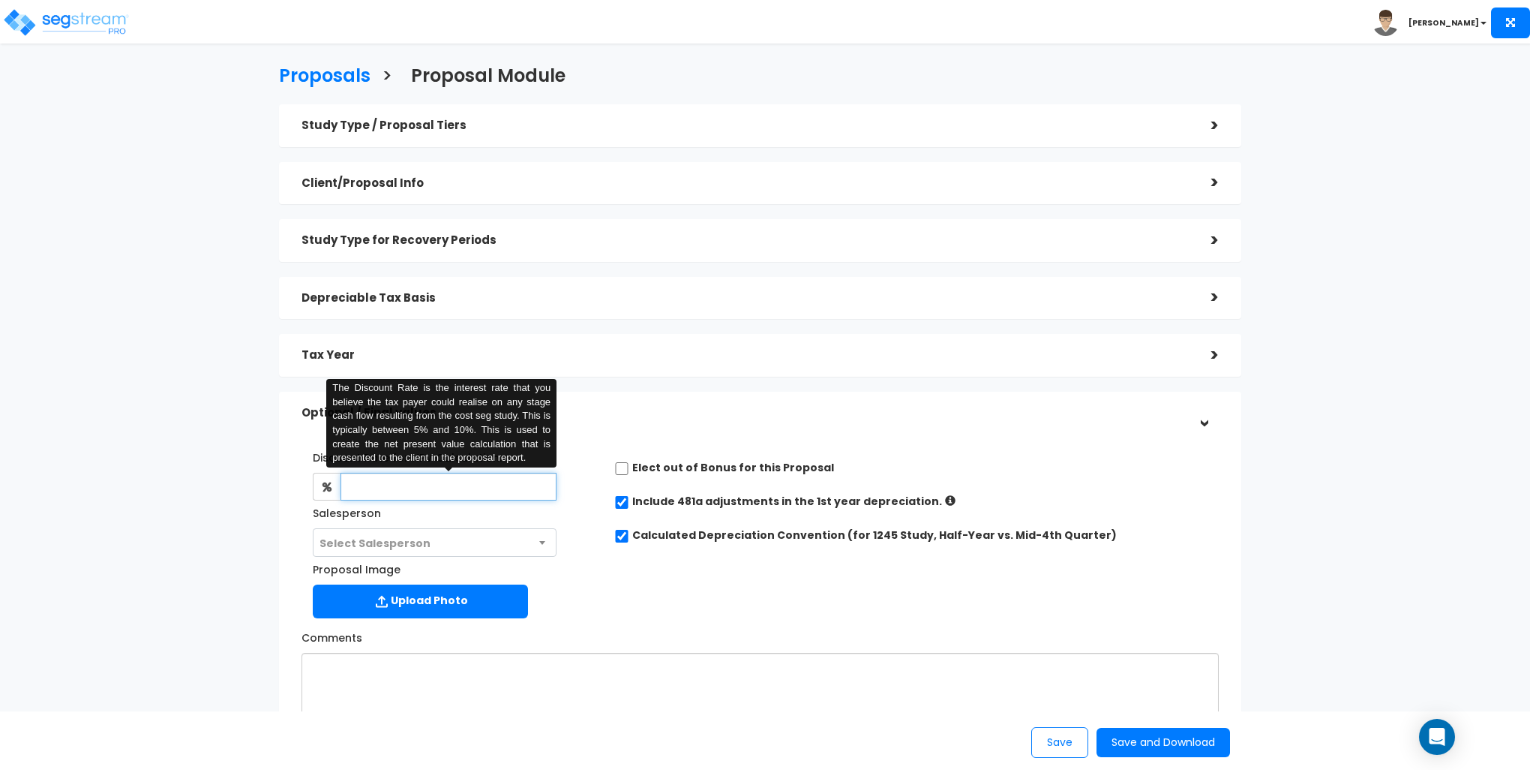
click at [397, 485] on input "text" at bounding box center [449, 487] width 216 height 28
type input "6"
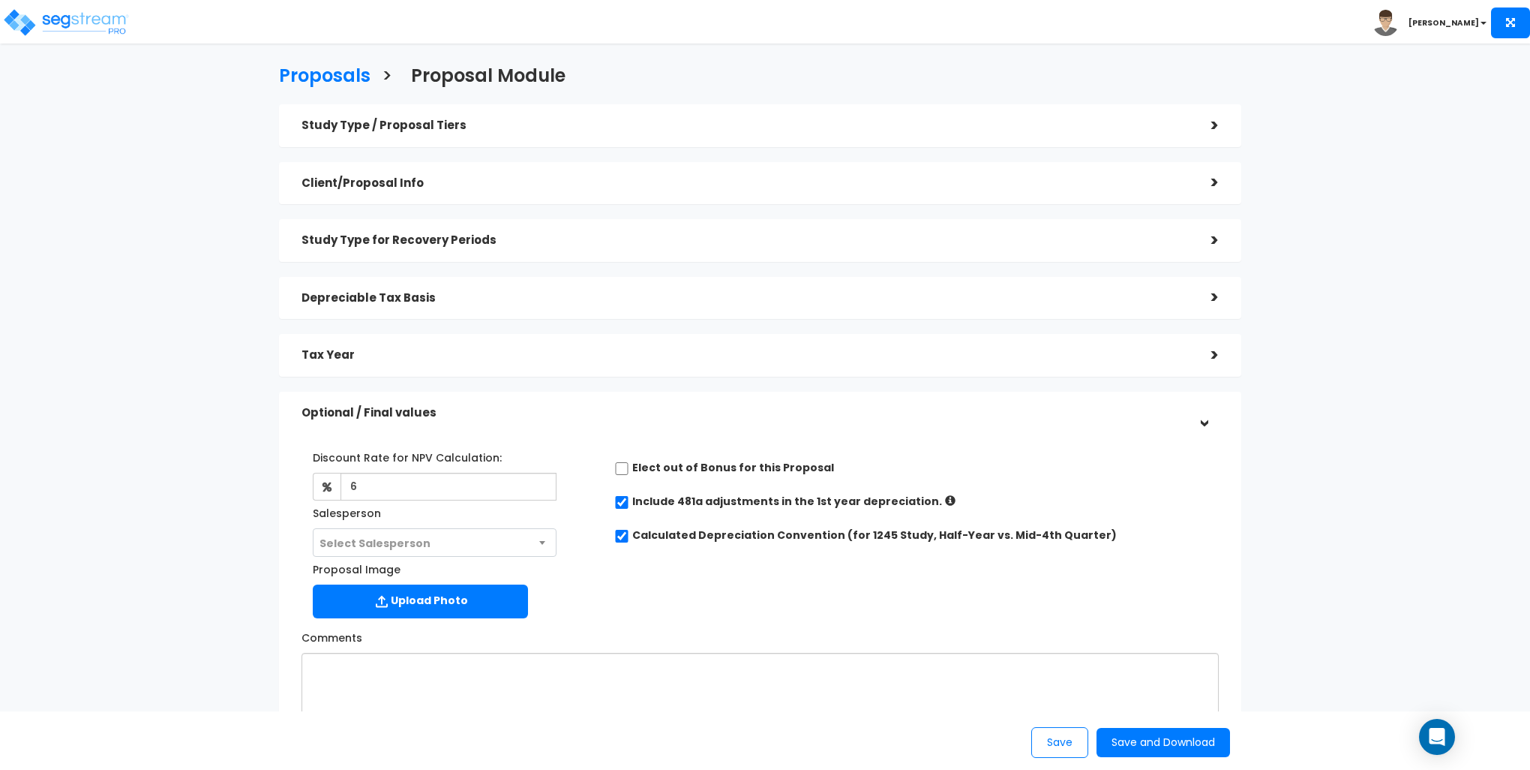
click at [683, 583] on div "Discount Rate for NPV Calculation: 6 The Discount Rate is the interest rate tha…" at bounding box center [760, 531] width 940 height 188
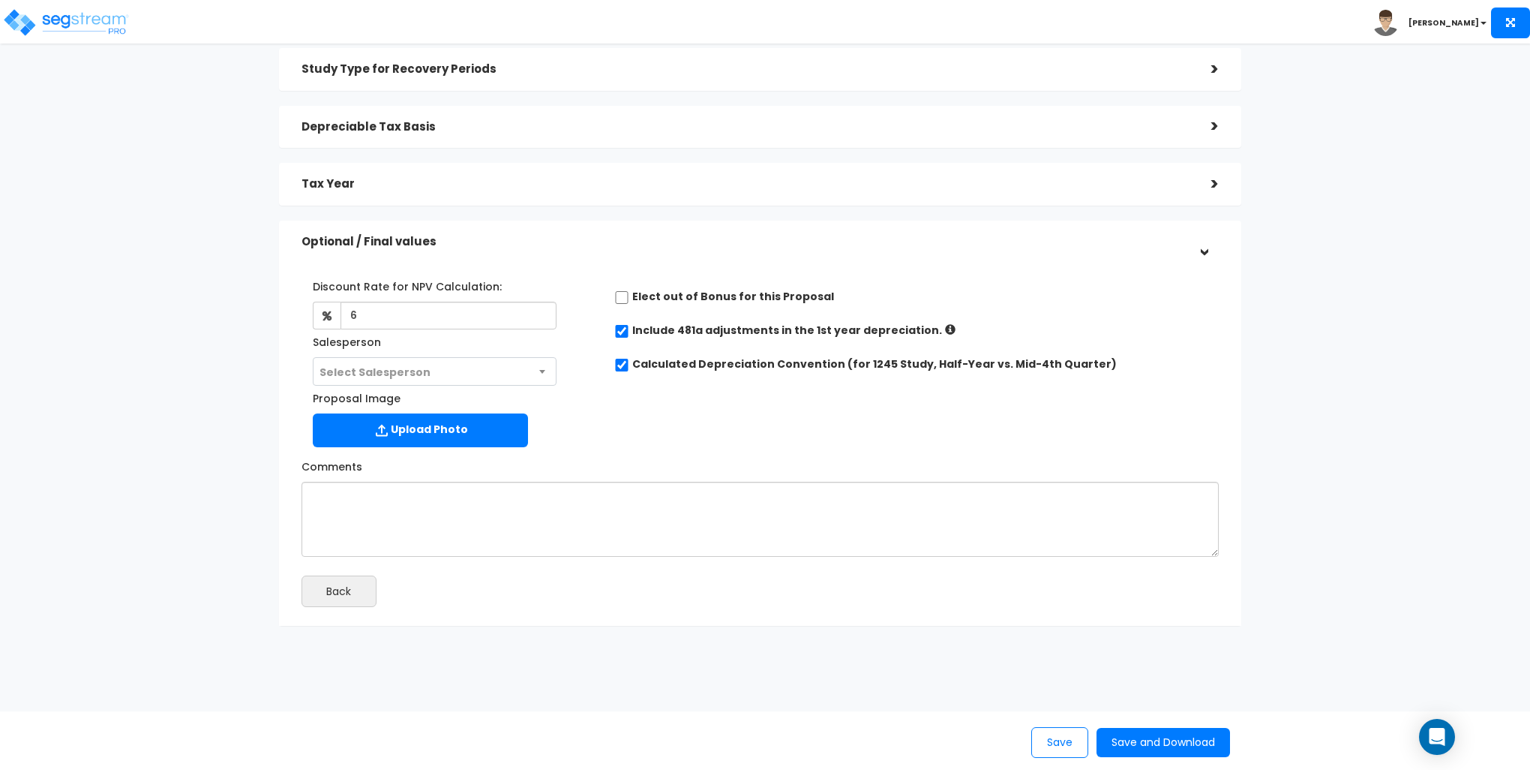
scroll to position [185, 0]
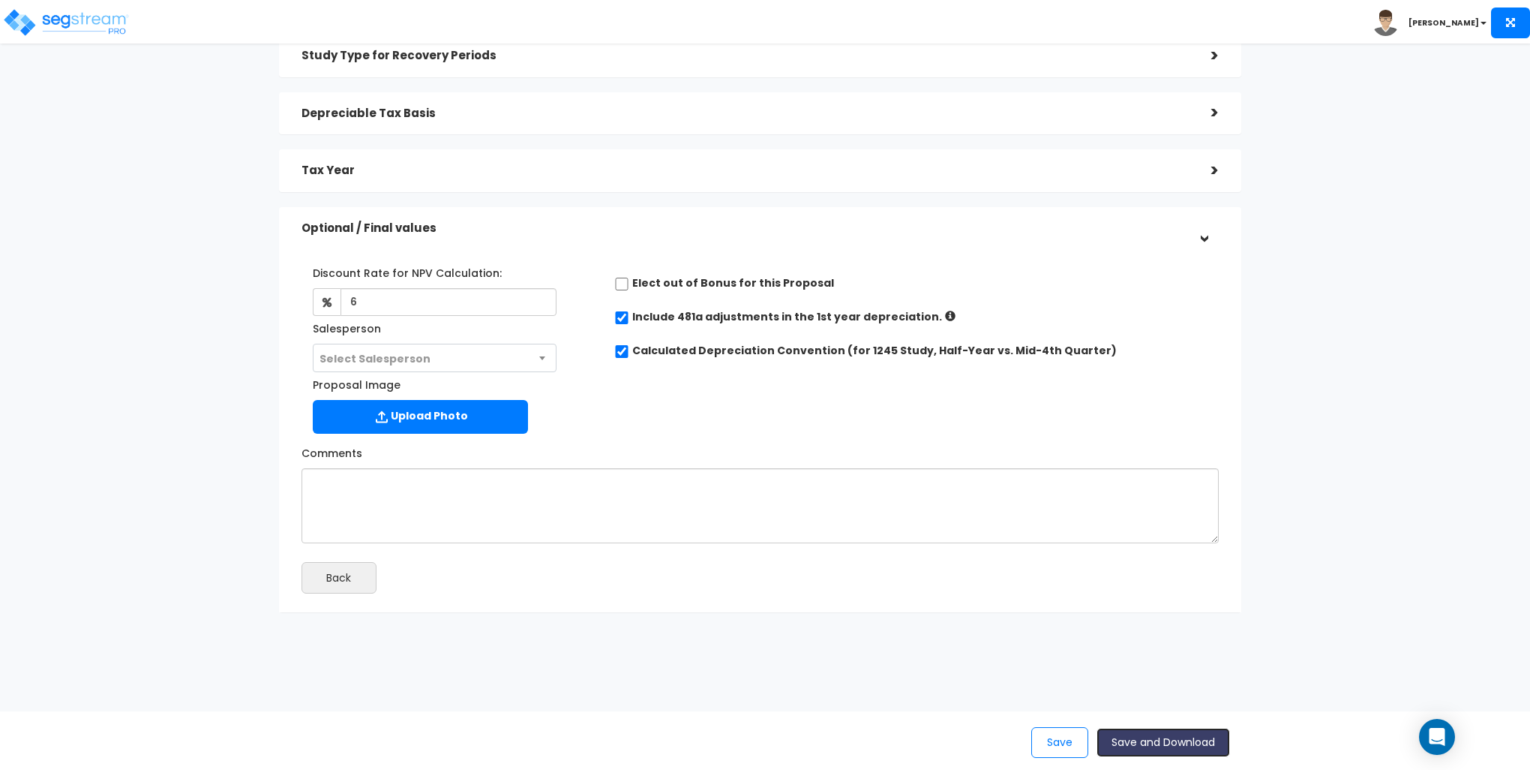
click at [1172, 743] on button "Save and Download" at bounding box center [1164, 742] width 134 height 29
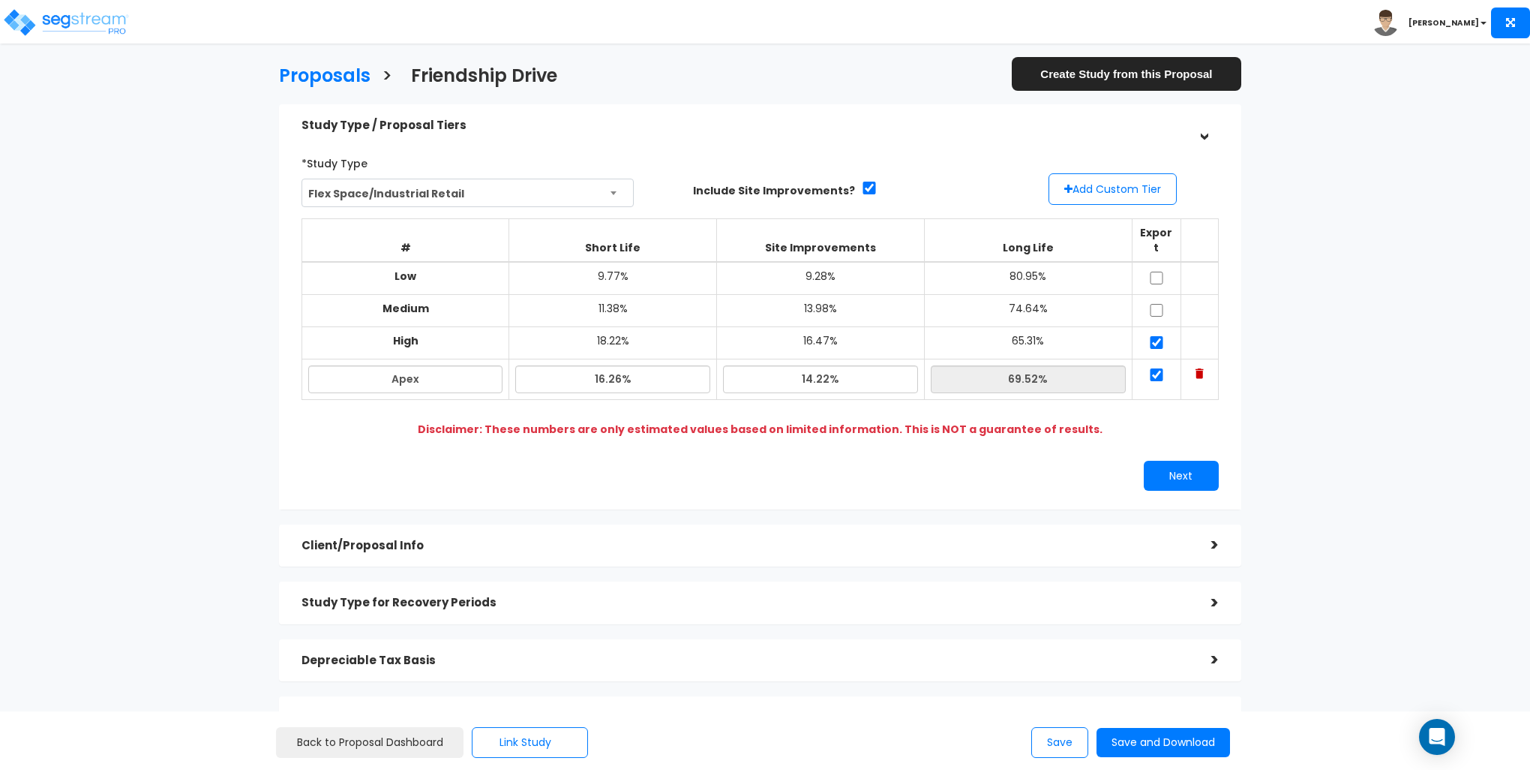
drag, startPoint x: 247, startPoint y: 95, endPoint x: 338, endPoint y: 23, distance: 115.8
click at [247, 95] on div "Proposals > Friendship Drive Create Study from this Proposal Study Type / Propo…" at bounding box center [760, 434] width 1256 height 1039
